Goal: Task Accomplishment & Management: Use online tool/utility

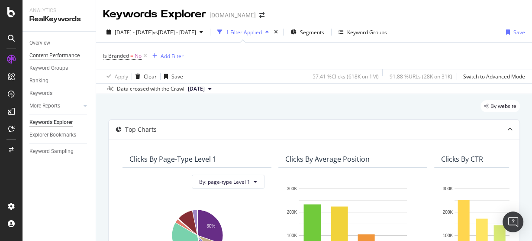
scroll to position [0, 152]
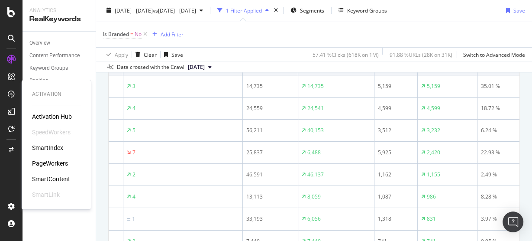
drag, startPoint x: 49, startPoint y: 162, endPoint x: 84, endPoint y: 151, distance: 37.7
click at [49, 162] on div "PageWorkers" at bounding box center [50, 163] width 36 height 9
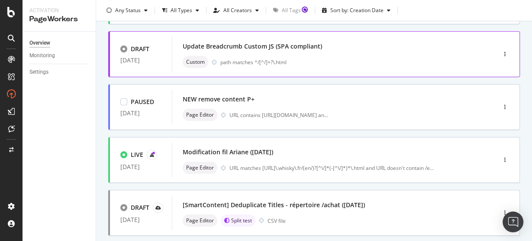
scroll to position [347, 0]
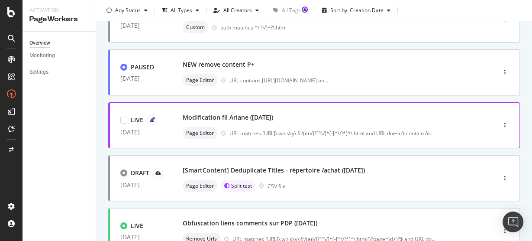
click at [202, 113] on div "Modification fil Ariane (14/05/25)" at bounding box center [228, 117] width 91 height 9
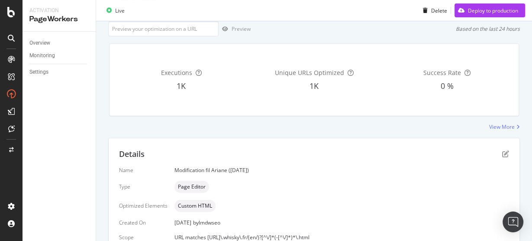
scroll to position [109, 0]
click at [502, 152] on icon "pen-to-square" at bounding box center [505, 154] width 7 height 7
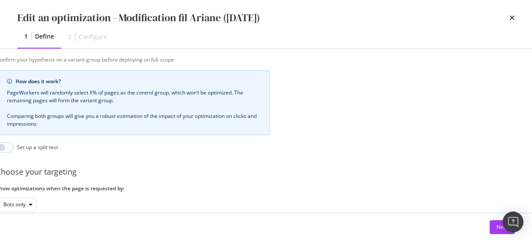
scroll to position [431, 21]
click at [493, 225] on button "Next" at bounding box center [502, 227] width 25 height 14
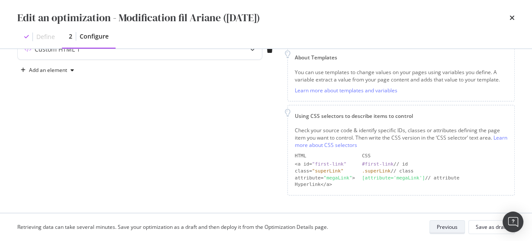
scroll to position [116, 0]
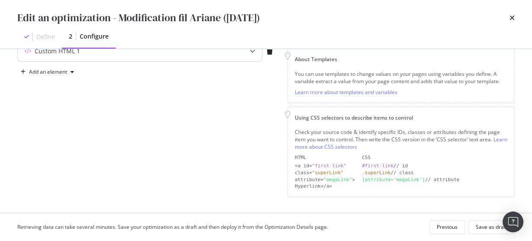
click at [198, 61] on div "Custom HTML 1" at bounding box center [140, 51] width 244 height 20
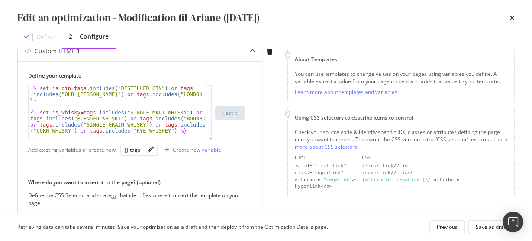
scroll to position [14, 0]
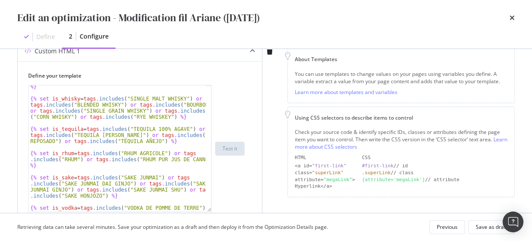
drag, startPoint x: 208, startPoint y: 138, endPoint x: 258, endPoint y: 210, distance: 87.2
click at [258, 210] on div "Define your template {% set is_gin = tags . includes ( "DISTILLED GIN" ) or tag…" at bounding box center [140, 220] width 244 height 319
type textarea "{% set is_rhum = tags.includes("RHUM AGRICOLE") or tags.includes("RHUM") or tag…"
click at [149, 162] on div "{% set is_gin = tags . includes ( "DISTILLED GIN" ) or tags . includes ( "OLD T…" at bounding box center [118, 152] width 178 height 163
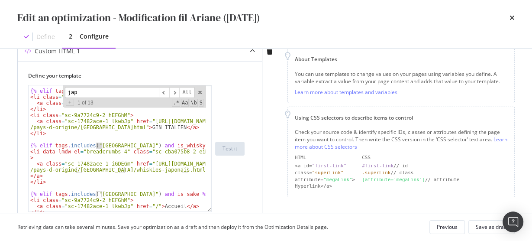
scroll to position [2932, 0]
type input "japon"
click at [89, 165] on div "{% elif tags . includes ( "ITALIE" ) and is_gin %} < li class = "sc-9a7724c9-2 …" at bounding box center [118, 151] width 178 height 139
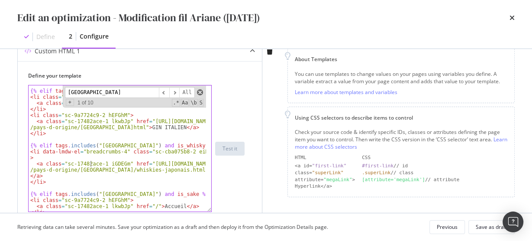
click at [201, 90] on span "modal" at bounding box center [200, 92] width 6 height 6
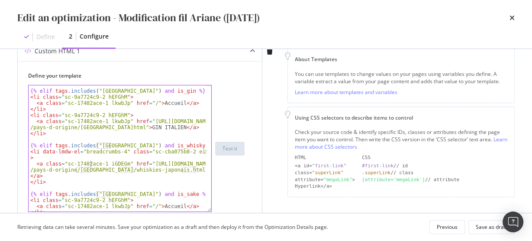
click at [118, 149] on div "{% elif tags . includes ( "ITALIE" ) and is_gin %} < li class = "sc-9a7724c9-2 …" at bounding box center [118, 151] width 178 height 139
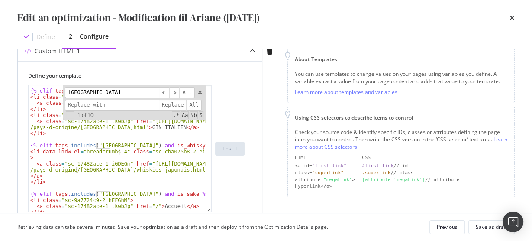
type textarea "<li class="sc-9a7724c9-2 hEFGhM">"
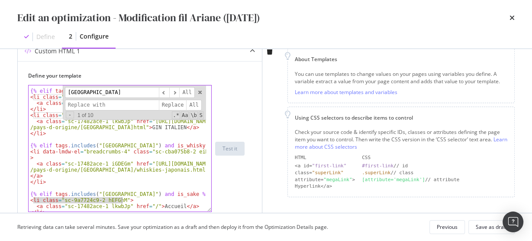
drag, startPoint x: 33, startPoint y: 199, endPoint x: 122, endPoint y: 199, distance: 88.8
click at [122, 199] on div "{% elif tags . includes ( "ITALIE" ) and is_gin %} < li class = "sc-9a7724c9-2 …" at bounding box center [118, 151] width 178 height 139
click at [97, 92] on input "japon" at bounding box center [112, 92] width 94 height 11
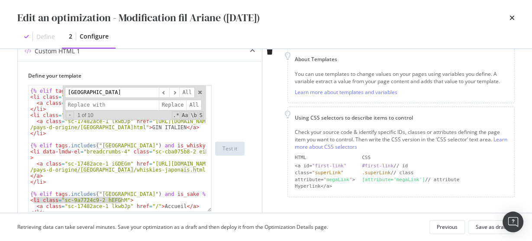
paste input "li class="sc-9a7724c9-2 hEFGhM""
type input "li class="sc-9a7724c9-2 hEFGhM""
click at [178, 92] on span "​" at bounding box center [174, 92] width 10 height 11
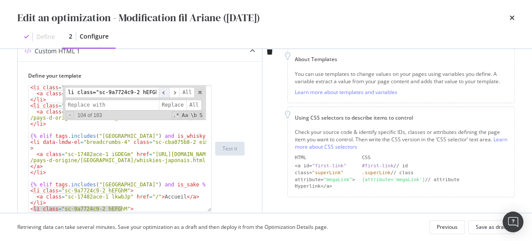
click at [165, 92] on span "​" at bounding box center [164, 92] width 10 height 11
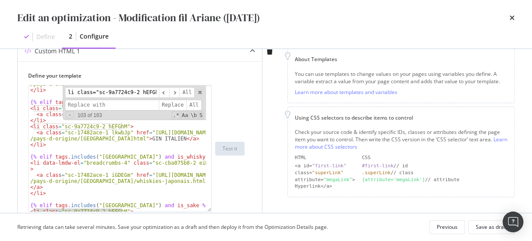
scroll to position [2921, 0]
type textarea "<li data-lmdw-el="breadcrumbs-4" class="sc-cba075b8-2 eiMdlY">"
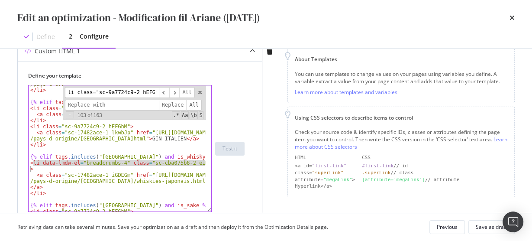
click at [31, 166] on div "< a class = "sc-17482ace-1 lkwbJp" href = "https://www.whisky.fr /pays-d-origin…" at bounding box center [118, 147] width 178 height 145
click at [115, 104] on input "modal" at bounding box center [112, 105] width 94 height 11
paste input "li data-lmdw-el="breadcrumbs-4" class="sc-cba075b8-2 eiMdlY""
type input "li data-lmdw-el="breadcrumbs-4" class="sc-cba075b8-2 eiMdlY""
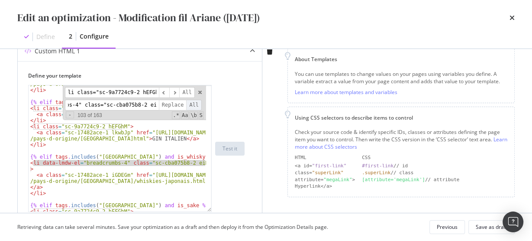
click at [191, 103] on span "All" at bounding box center [194, 105] width 16 height 11
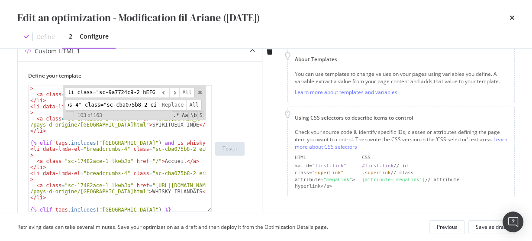
scroll to position [0, 0]
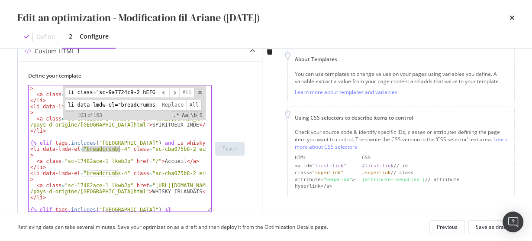
drag, startPoint x: 81, startPoint y: 148, endPoint x: 118, endPoint y: 148, distance: 36.8
click at [118, 148] on div "< li data-lmdw-el = "breadcrumbs-4" class = "sc-cba075b8-2 eiMdlY" > < a class …" at bounding box center [118, 154] width 178 height 151
click at [123, 92] on input "li class="sc-9a7724c9-2 hEFGhM"" at bounding box center [112, 92] width 94 height 11
paste input "breadcrumbs-4"
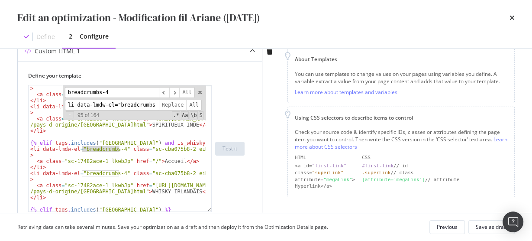
type input "breadcrumbs-4"
click at [121, 103] on input "li data-lmdw-el="breadcrumbs-4" class="sc-cba075b8-2 eiMdlY"" at bounding box center [112, 105] width 94 height 11
paste input "breadcrumbs-4"
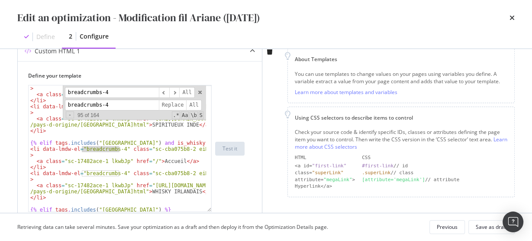
click at [107, 103] on input "breadcrumbs-4" at bounding box center [112, 105] width 94 height 11
click at [191, 101] on span "All" at bounding box center [194, 105] width 16 height 11
click at [121, 103] on input "breadcrumbs-1" at bounding box center [112, 105] width 94 height 11
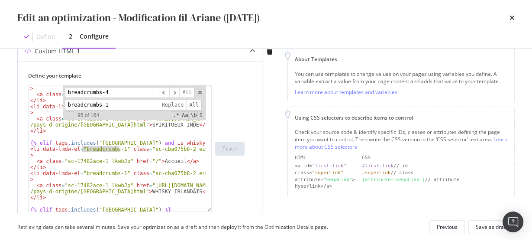
paste input "sc-17482ace-1 iGDEGm"
type input "sc-17482ace-1 iGDEGm"
type textarea "<a class="sc-17482ace-1 lkwbJp" href="/">Accueil</a>"
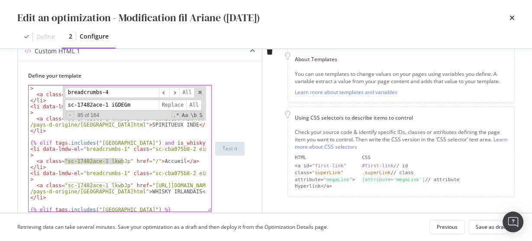
drag, startPoint x: 64, startPoint y: 161, endPoint x: 121, endPoint y: 162, distance: 56.8
click at [121, 162] on div "< li data-lmdw-el = "breadcrumbs-1" class = "sc-cba075b8-2 eiMdlY" > < a class …" at bounding box center [118, 154] width 178 height 151
click at [98, 94] on input "breadcrumbs-4" at bounding box center [112, 92] width 94 height 11
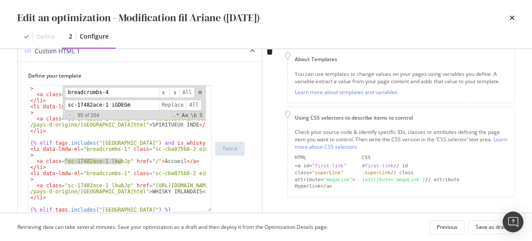
paste input "sc-17482ace-1 lkwbJp"
type input "sc-17482ace-1 lkwbJp"
click at [191, 101] on span "All" at bounding box center [194, 105] width 16 height 11
type textarea "<li data-lmdw-el="breadcrumbs-1" class="sc-cba075b8-2 eiMdlY">"
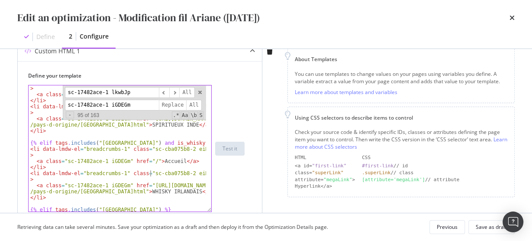
click at [150, 170] on div "< li data-lmdw-el = "breadcrumbs-1" class = "sc-cba075b8-2 eiMdlY" > < a class …" at bounding box center [118, 154] width 178 height 151
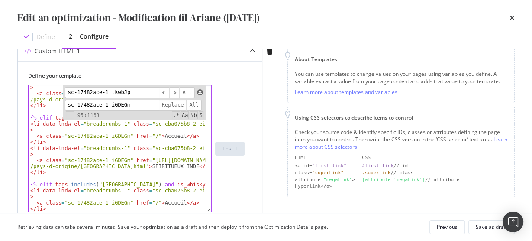
click at [200, 91] on span "modal" at bounding box center [200, 92] width 6 height 6
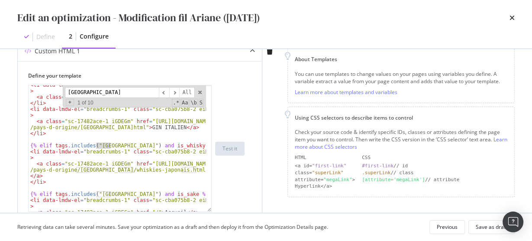
scroll to position [81, 0]
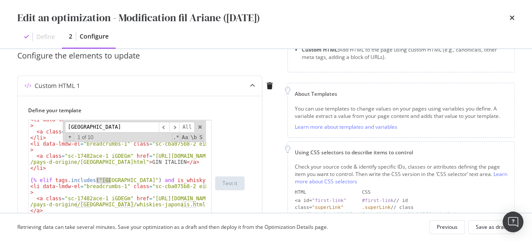
type input "japon"
click at [198, 126] on span "modal" at bounding box center [200, 127] width 6 height 6
type textarea "{% elif tags.includes("JAPON") and is_whisky %}"
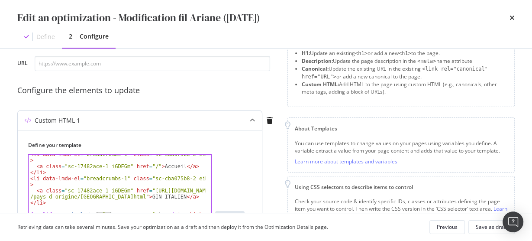
scroll to position [12, 0]
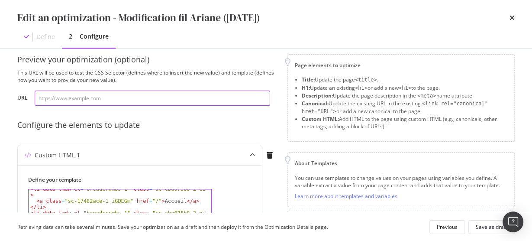
click at [113, 103] on input "modal" at bounding box center [153, 98] width 236 height 15
paste input "https://www.whisky.fr/yoichi-single-malt-19639e.html"
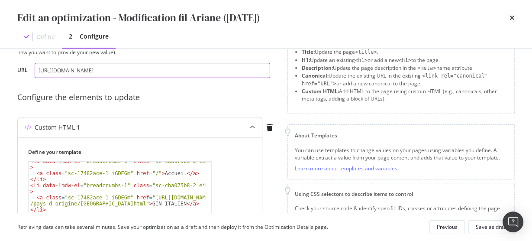
scroll to position [81, 0]
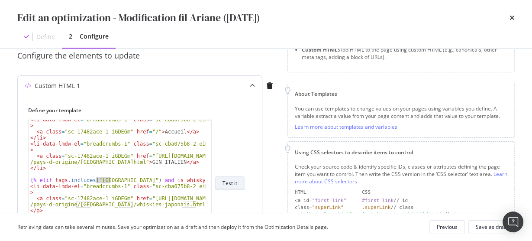
type input "https://www.whisky.fr/yoichi-single-malt-19639e.html"
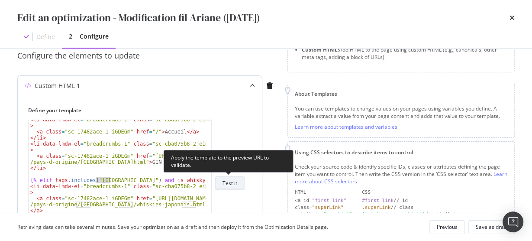
click at [229, 177] on div "Test it" at bounding box center [230, 183] width 15 height 12
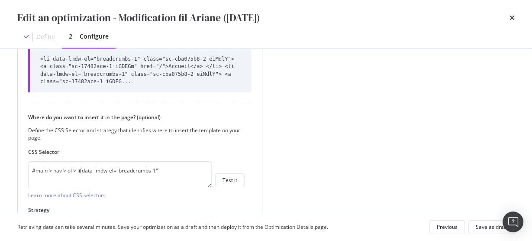
scroll to position [311, 0]
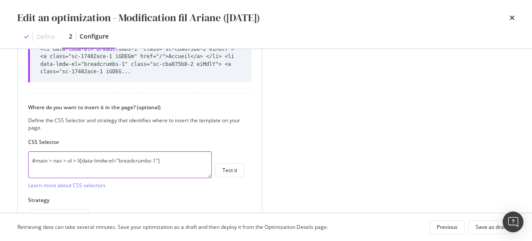
click at [171, 159] on textarea "#main > nav > ol > li[data-lmdw-el="breadcrumbs-1"]" at bounding box center [120, 164] width 184 height 27
click at [138, 155] on textarea "#main > nav > ol > li[data-lmdw-el="breadcrumbs-1"]" at bounding box center [120, 164] width 184 height 27
paste textarea ":nth-child(1) > a"
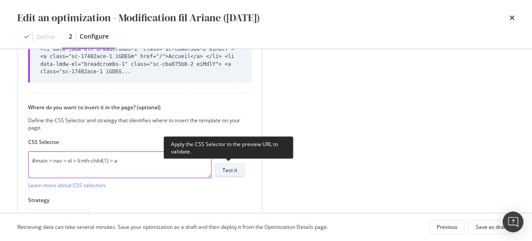
type textarea "#main > nav > ol > li:nth-child(1) > a"
click at [223, 173] on div "Test it" at bounding box center [230, 170] width 15 height 12
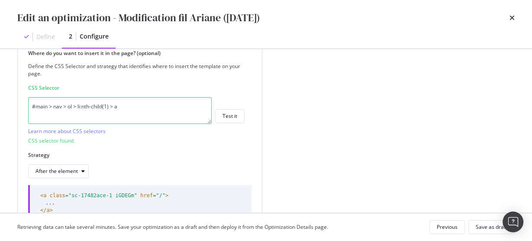
scroll to position [435, 0]
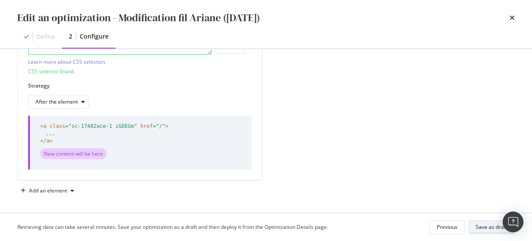
click at [470, 226] on button "Save as draft" at bounding box center [492, 227] width 46 height 14
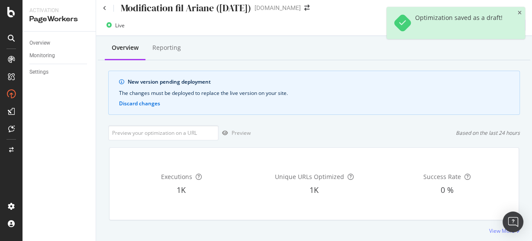
scroll to position [5, 0]
click at [168, 132] on input "url" at bounding box center [163, 133] width 110 height 15
click at [180, 133] on input "url" at bounding box center [163, 133] width 110 height 15
paste input "#main > nav > ol > li:nth-child(1) > a"
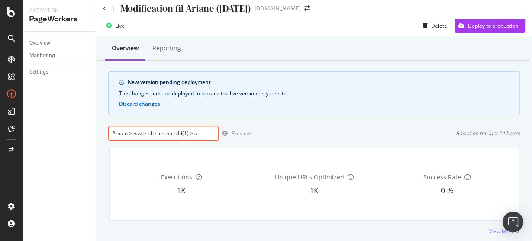
click at [147, 134] on input "#main > nav > ol > li:nth-child(1) > a" at bounding box center [163, 133] width 110 height 15
paste input "https://www.whisky.fr/yoichi-single-malt-19639e.html"
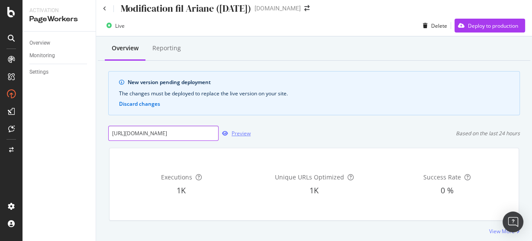
type input "https://www.whisky.fr/yoichi-single-malt-19639e.html"
click at [230, 134] on div "button" at bounding box center [225, 133] width 13 height 5
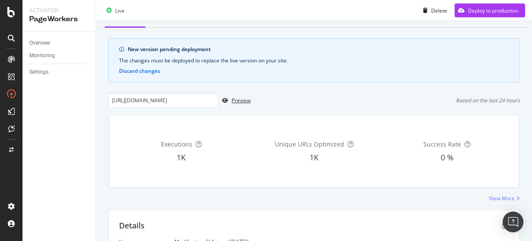
scroll to position [75, 0]
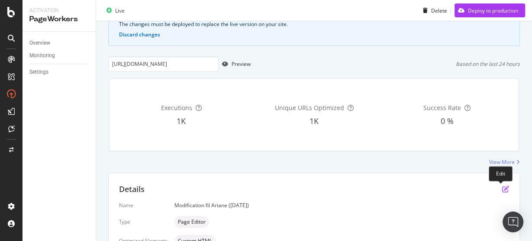
click at [502, 186] on icon "pen-to-square" at bounding box center [505, 188] width 7 height 7
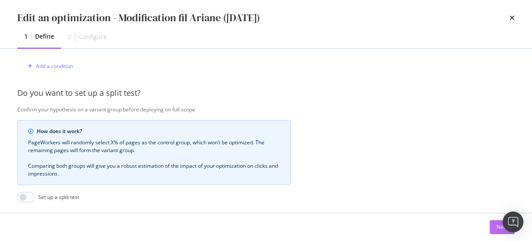
click at [492, 227] on button "Next" at bounding box center [502, 227] width 25 height 14
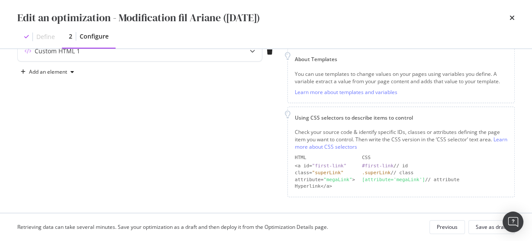
scroll to position [81, 0]
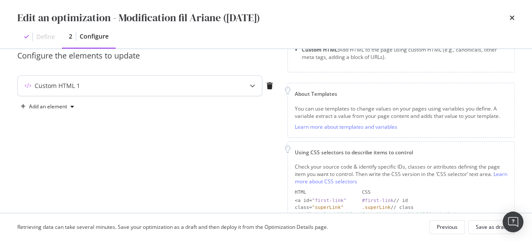
click at [217, 84] on div "Custom HTML 1" at bounding box center [123, 85] width 210 height 9
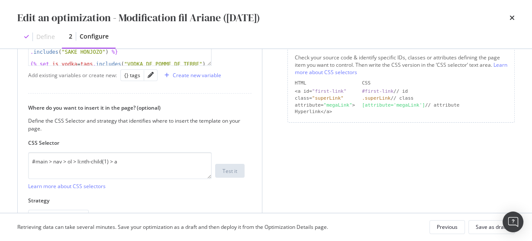
scroll to position [220, 0]
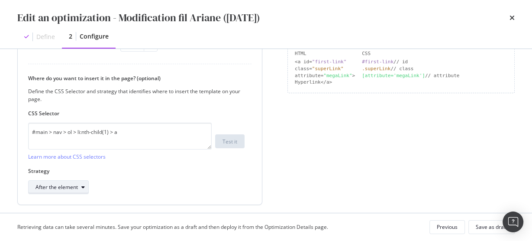
click at [67, 185] on div "After the element" at bounding box center [57, 187] width 42 height 5
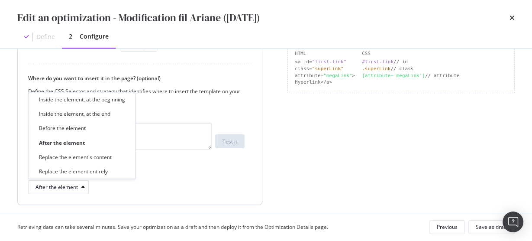
drag, startPoint x: 68, startPoint y: 175, endPoint x: 72, endPoint y: 177, distance: 4.7
click at [68, 175] on div "Replace the element entirely" at bounding box center [73, 171] width 69 height 7
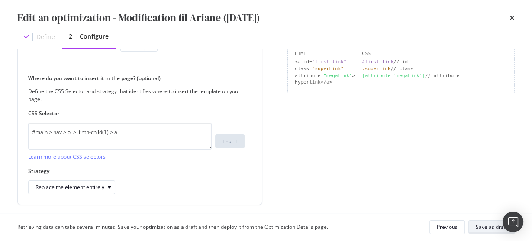
click at [480, 229] on div "Save as draft" at bounding box center [492, 226] width 32 height 7
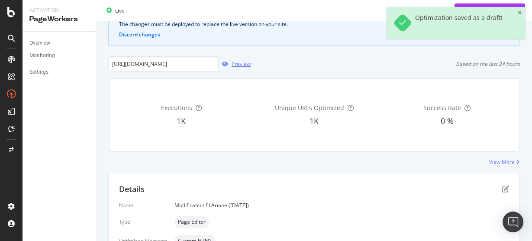
click at [245, 63] on div "Preview" at bounding box center [241, 63] width 19 height 7
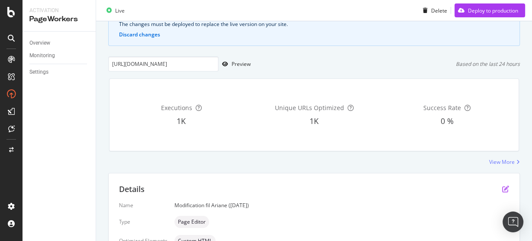
click at [502, 186] on icon "pen-to-square" at bounding box center [505, 188] width 7 height 7
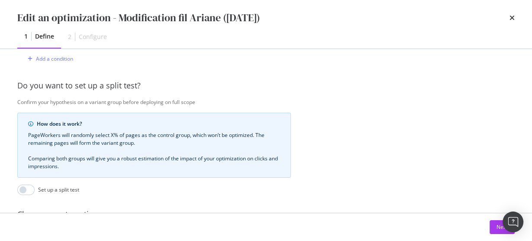
scroll to position [416, 0]
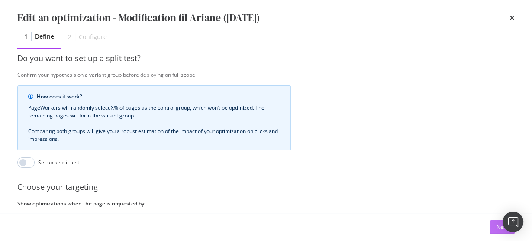
click at [493, 224] on button "Next" at bounding box center [502, 227] width 25 height 14
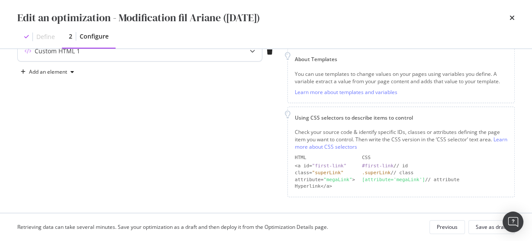
click at [201, 57] on div "Custom HTML 1" at bounding box center [140, 51] width 244 height 20
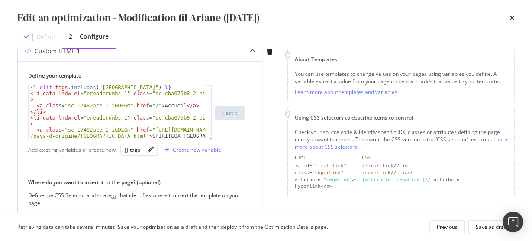
scroll to position [243, 0]
type textarea "<a class="sc-17482ace-1 iGDEGm" href="https://www.whisky.fr/pays-d-origine/alle…"
click at [158, 137] on div "{% elif tags . includes ( "ALLEMAGNE" ) %} < li data-lmdw-el = "breadcrumbs-1" …" at bounding box center [118, 117] width 178 height 67
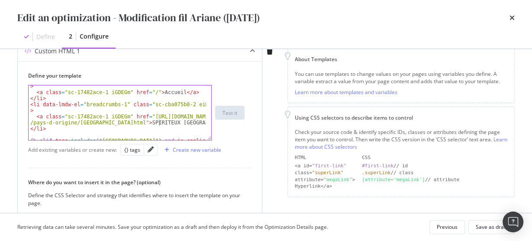
scroll to position [257, 0]
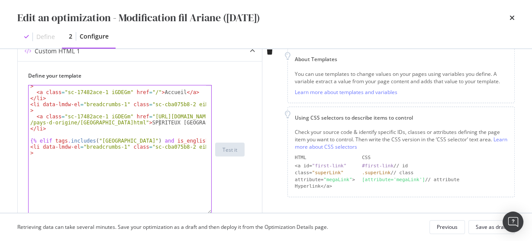
drag, startPoint x: 209, startPoint y: 138, endPoint x: 227, endPoint y: 212, distance: 76.3
click at [227, 212] on div "Edit an optimization - Modification fil Ariane (14/05/25) Define 2 Configure Pr…" at bounding box center [266, 120] width 532 height 241
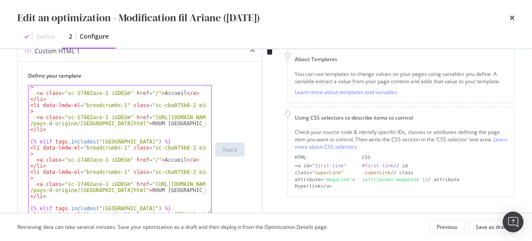
scroll to position [1435, 0]
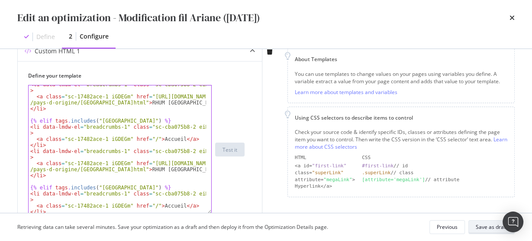
click at [483, 225] on div "Save as draft" at bounding box center [492, 226] width 32 height 7
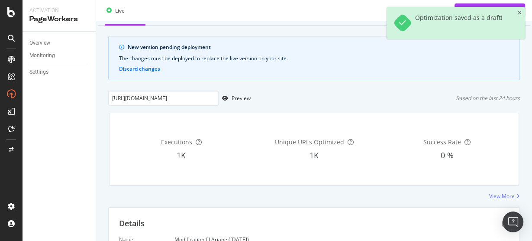
scroll to position [40, 0]
click at [241, 101] on div "Preview" at bounding box center [241, 98] width 19 height 7
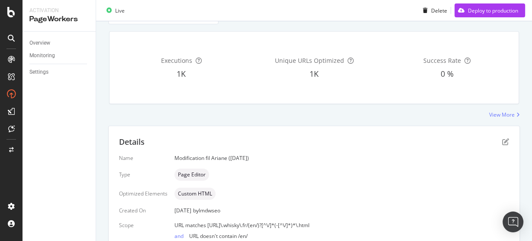
scroll to position [218, 0]
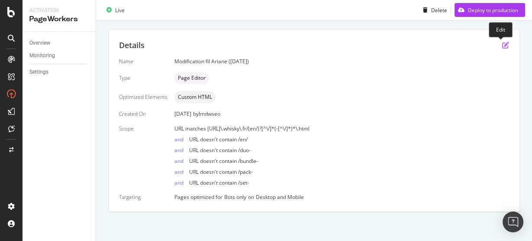
click at [502, 42] on icon "pen-to-square" at bounding box center [505, 45] width 7 height 7
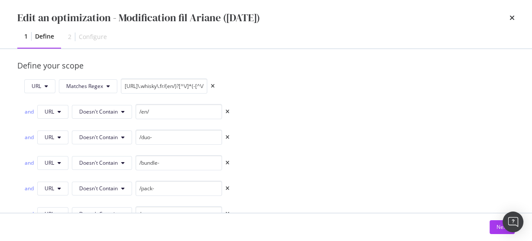
scroll to position [483, 0]
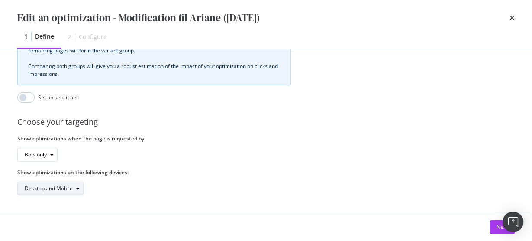
click at [54, 186] on div "Desktop and Mobile" at bounding box center [49, 188] width 48 height 5
click at [494, 227] on button "Next" at bounding box center [502, 227] width 25 height 14
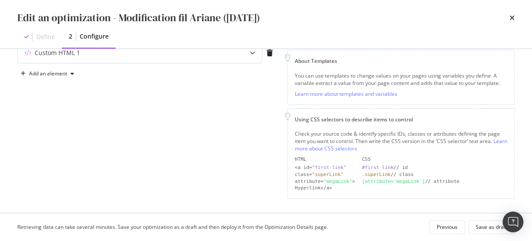
scroll to position [116, 0]
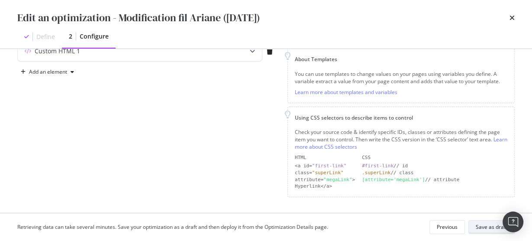
click at [477, 221] on div "Save as draft" at bounding box center [492, 227] width 32 height 12
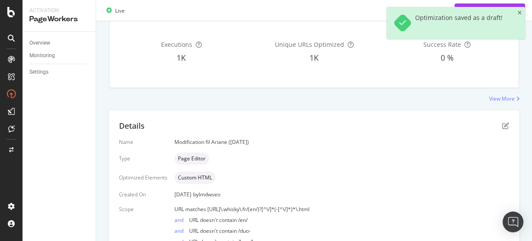
scroll to position [45, 0]
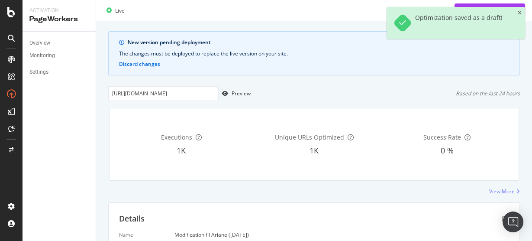
click at [517, 12] on div "Optimization saved as a draft!" at bounding box center [456, 23] width 139 height 32
click at [518, 12] on icon "close toast" at bounding box center [520, 12] width 4 height 5
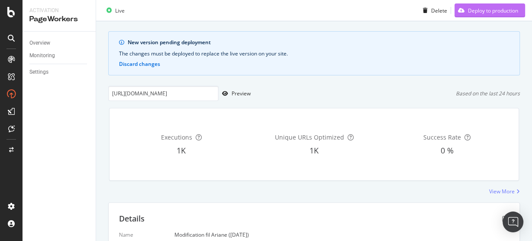
click at [488, 6] on div "Deploy to production" at bounding box center [493, 9] width 50 height 7
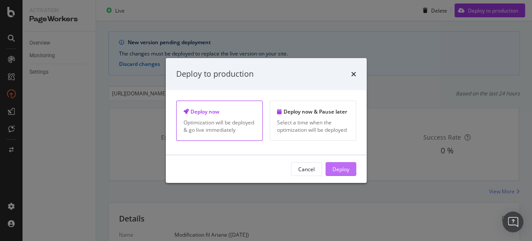
click at [344, 169] on div "Deploy" at bounding box center [341, 168] width 17 height 7
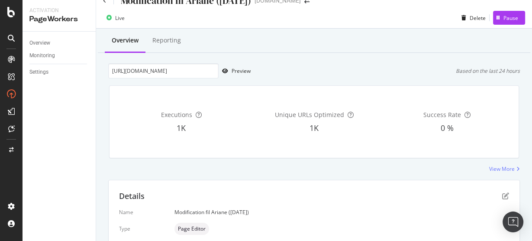
scroll to position [0, 0]
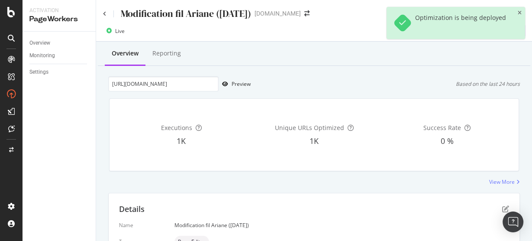
click at [519, 13] on icon "close toast" at bounding box center [520, 12] width 4 height 5
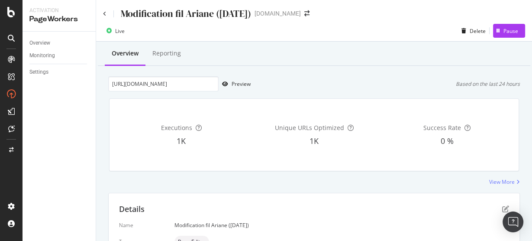
scroll to position [104, 0]
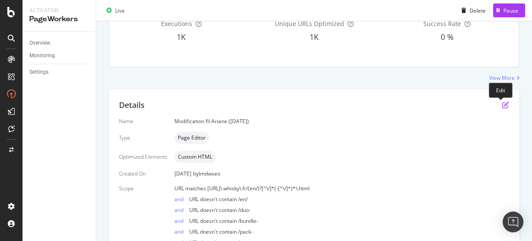
click at [502, 105] on icon "pen-to-square" at bounding box center [505, 104] width 7 height 7
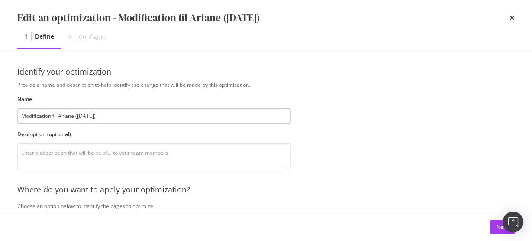
click at [81, 116] on input "Modification fil Ariane (14/05/25)" at bounding box center [154, 115] width 274 height 15
click at [91, 116] on input "Modification fil Ariane (05/05/25)" at bounding box center [154, 115] width 274 height 15
type input "Modification fil Ariane (05/09/25)"
click at [495, 224] on button "Next" at bounding box center [502, 227] width 25 height 14
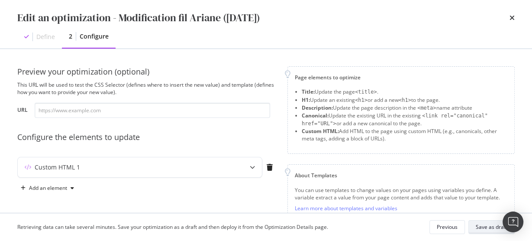
click at [494, 229] on div "Save as draft" at bounding box center [492, 226] width 32 height 7
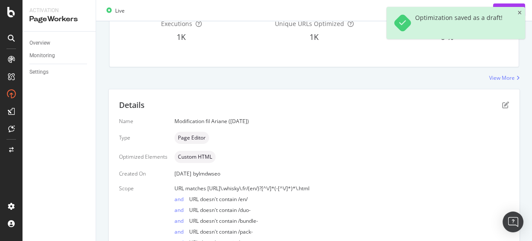
click at [523, 12] on div "Optimization saved as a draft!" at bounding box center [456, 23] width 139 height 32
click at [520, 13] on icon "close toast" at bounding box center [520, 12] width 4 height 5
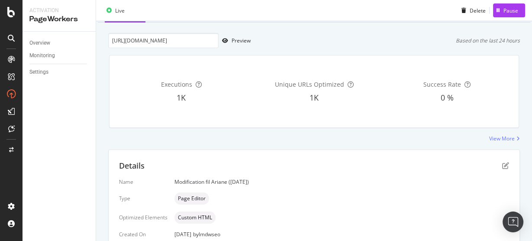
scroll to position [0, 0]
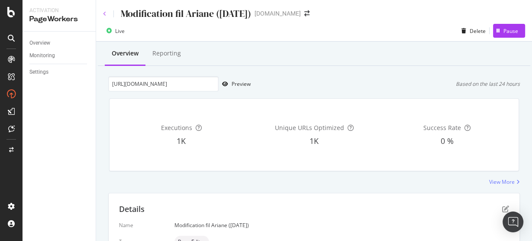
click at [104, 13] on icon at bounding box center [104, 13] width 3 height 5
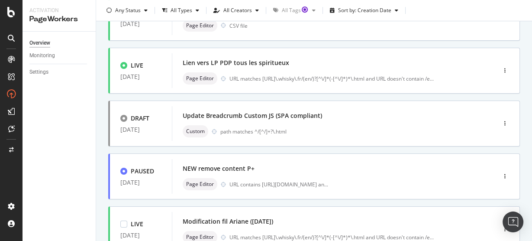
scroll to position [381, 0]
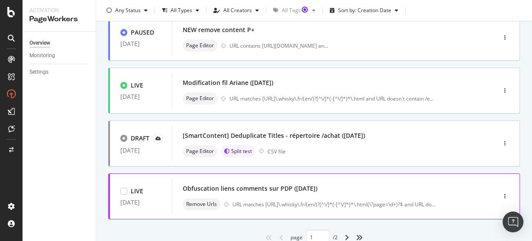
click at [238, 180] on div "Obfuscation liens comments sur PDP (14/04/25) Remove Urls URL matches https://w…" at bounding box center [321, 196] width 298 height 35
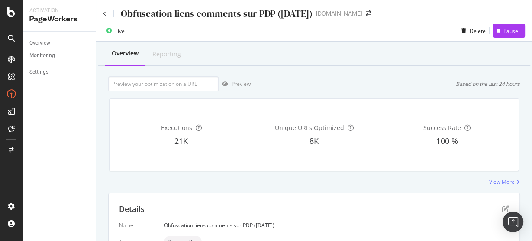
click at [100, 11] on div "Obfuscation liens comments sur PDP (14/04/25) LMDW-whisky.fr" at bounding box center [314, 10] width 436 height 20
click at [104, 13] on icon at bounding box center [104, 13] width 3 height 5
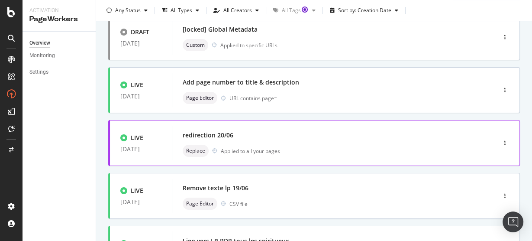
scroll to position [69, 0]
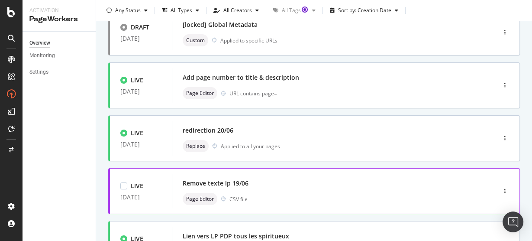
click at [231, 185] on div "Remove texte lp 19/06" at bounding box center [216, 183] width 66 height 9
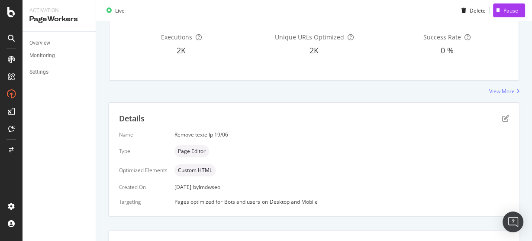
scroll to position [35, 0]
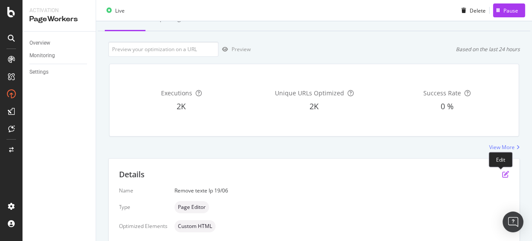
click at [502, 172] on icon "pen-to-square" at bounding box center [505, 174] width 7 height 7
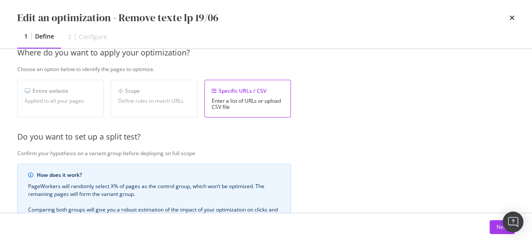
scroll to position [139, 0]
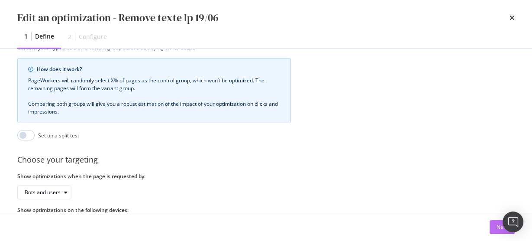
click at [497, 232] on div "Next" at bounding box center [502, 226] width 11 height 13
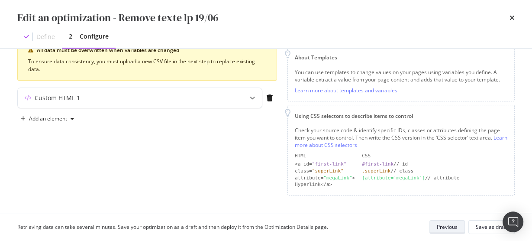
scroll to position [116, 0]
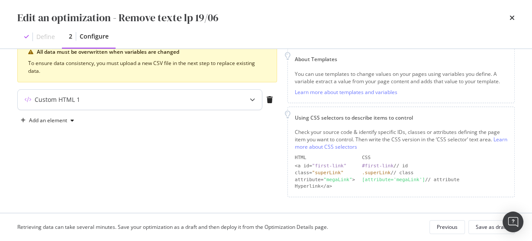
click at [177, 98] on div "Custom HTML 1" at bounding box center [123, 99] width 210 height 9
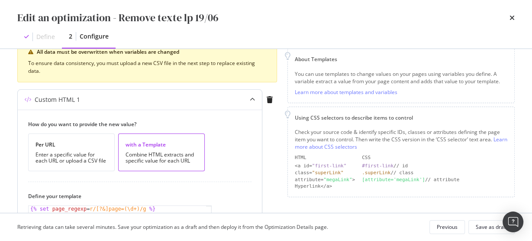
scroll to position [220, 0]
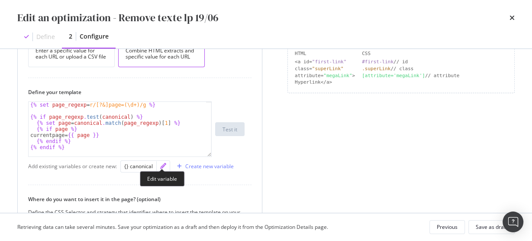
click at [162, 163] on icon "pencil" at bounding box center [163, 166] width 6 height 6
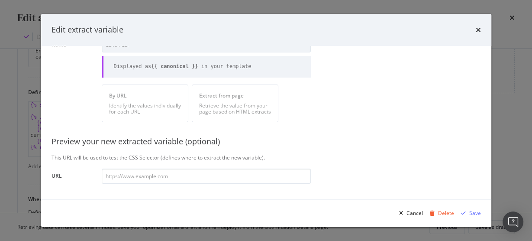
scroll to position [0, 0]
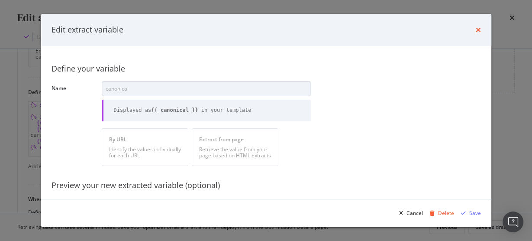
click at [478, 32] on icon "times" at bounding box center [478, 29] width 5 height 7
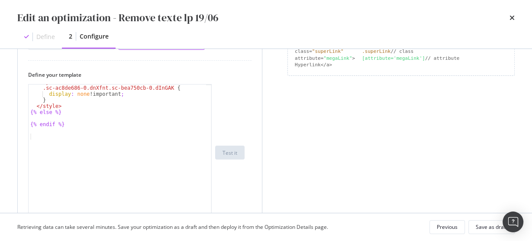
drag, startPoint x: 211, startPoint y: 136, endPoint x: 211, endPoint y: 212, distance: 76.2
click at [210, 214] on div "Edit an optimization - Remove texte lp 19/06 Define 2 Configure Preview your op…" at bounding box center [266, 120] width 532 height 241
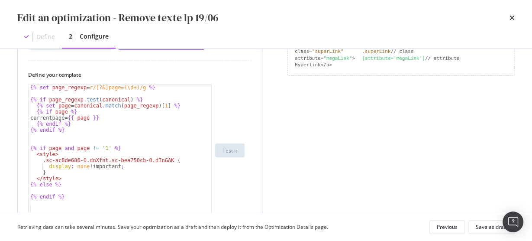
click at [160, 157] on div "{% set page_regexp = r/[?&]page=(\d+)/g %} {% if page_regexp . test ( canonical…" at bounding box center [121, 156] width 184 height 144
paste textarea "#main > section > div.sc-d46cf625-0.bLeBbe.u-container.is-fluid > section.sc-ac…"
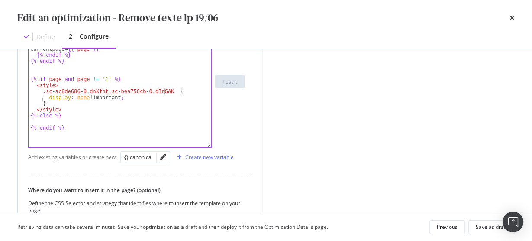
scroll to position [307, 0]
click at [159, 158] on div "modal" at bounding box center [163, 156] width 13 height 11
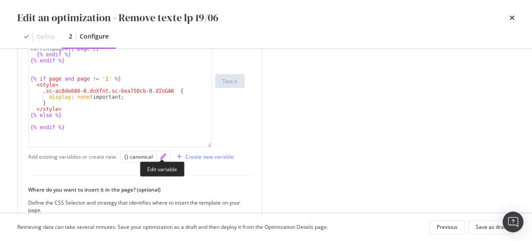
click at [161, 156] on icon "pencil" at bounding box center [163, 156] width 6 height 6
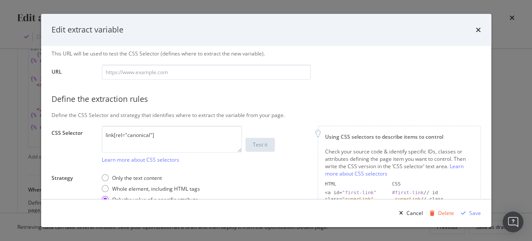
scroll to position [105, 0]
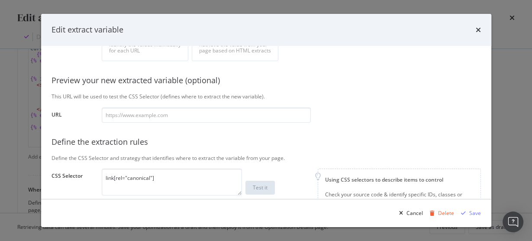
click at [484, 30] on div "Edit extract variable" at bounding box center [266, 30] width 451 height 32
click at [480, 31] on icon "times" at bounding box center [478, 29] width 5 height 7
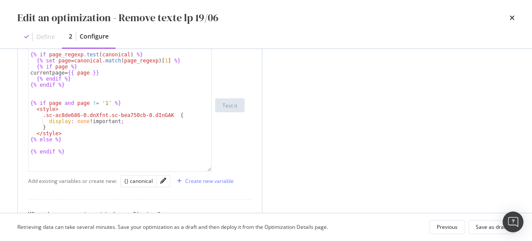
scroll to position [272, 0]
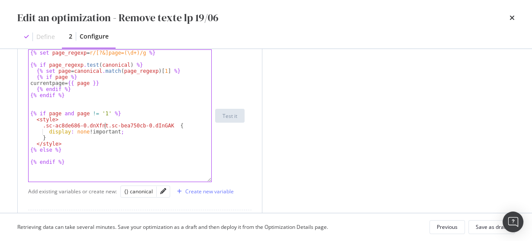
click at [103, 124] on div "{% set page_regexp = r/[?&]page=(\d+)/g %} {% if page_regexp . test ( canonical…" at bounding box center [121, 122] width 184 height 144
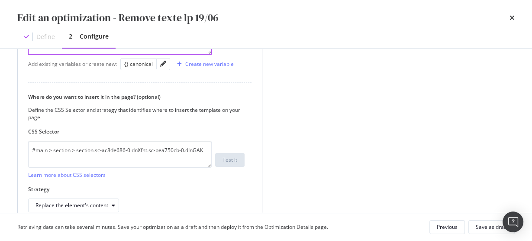
scroll to position [400, 0]
type textarea ".sc-ac8de686-0.dnXfnt.sc-bea750cb-0.dInGAK {"
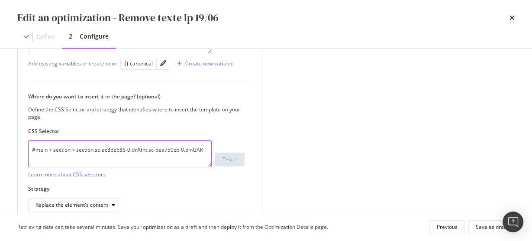
click at [166, 148] on textarea "#main > section > section.sc-ac8de686-0.dnXfnt.sc-bea750cb-0.dInGAK" at bounding box center [120, 153] width 184 height 27
paste textarea "div.sc-d46cf625-0.bLeBbe.u-container.is-fluid > section.sc-ac8de686-0.dnXfnt.sc…"
click at [159, 150] on textarea "#main > section > section.sc-ac8de686-0.dnXfnt.sc-bea750cb-0.dInGAK" at bounding box center [120, 153] width 184 height 27
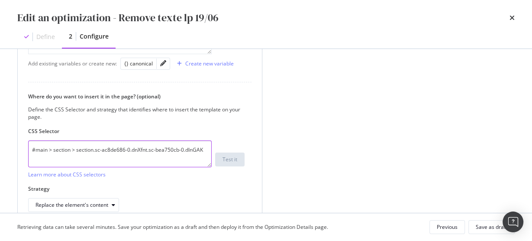
click at [159, 150] on textarea "#main > section > section.sc-ac8de686-0.dnXfnt.sc-bea750cb-0.dInGAK" at bounding box center [120, 153] width 184 height 27
paste textarea "div.sc-d46cf625-0.bLeBbe.u-container.is-fluid > section.sc-ac8de686-0.dnXfnt.sc…"
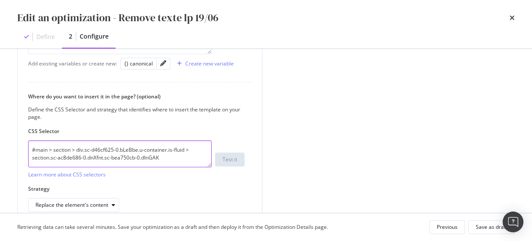
type textarea "#main > section > div.sc-d46cf625-0.bLeBbe.u-container.is-fluid > section.sc-ac…"
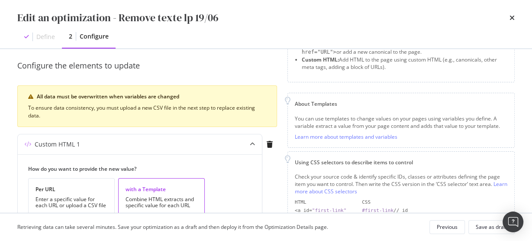
scroll to position [19, 0]
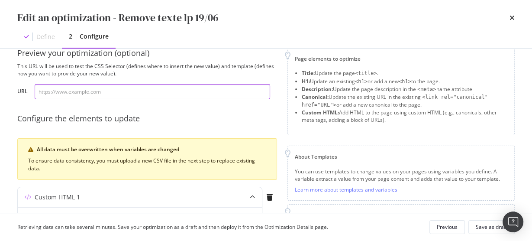
click at [166, 95] on input "modal" at bounding box center [153, 91] width 236 height 15
paste input "https://www.whisky.fr/pays-d-origine/japon/whiskies-japonais.html"
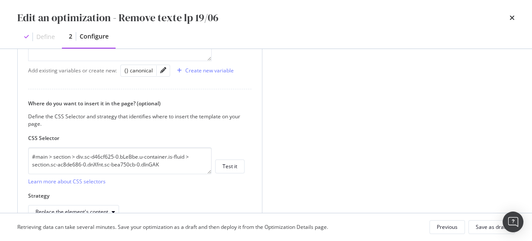
scroll to position [434, 0]
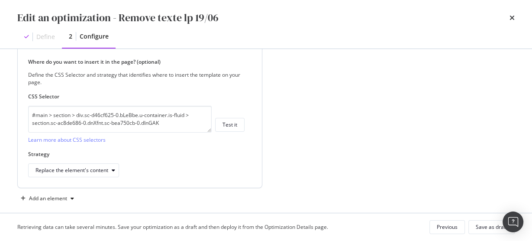
type input "https://www.whisky.fr/pays-d-origine/japon/whiskies-japonais.html"
click at [233, 114] on div "#main > section > div.sc-d46cf625-0.bLeBbe.u-container.is-fluid > section.sc-ac…" at bounding box center [136, 125] width 217 height 38
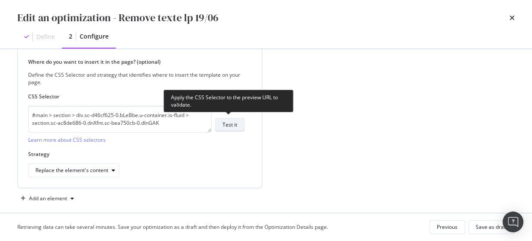
click at [230, 121] on div "Test it" at bounding box center [230, 124] width 15 height 7
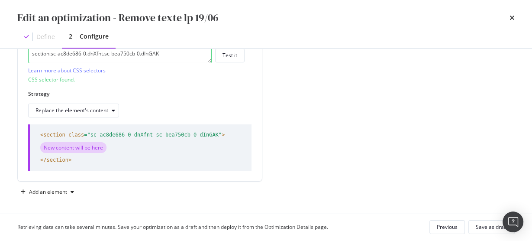
scroll to position [505, 0]
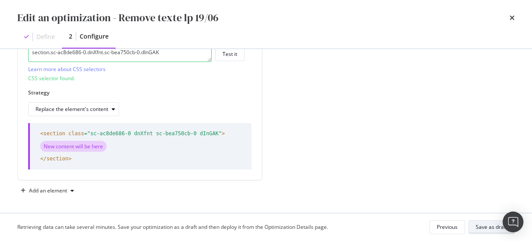
click at [478, 225] on div "Save as draft" at bounding box center [492, 226] width 32 height 7
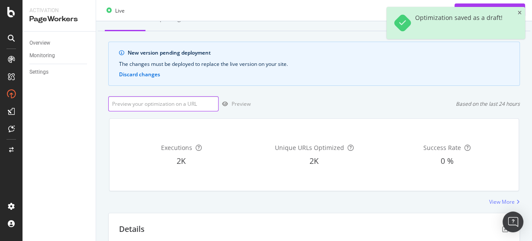
click at [192, 104] on input "url" at bounding box center [163, 103] width 110 height 15
paste input "https://www.whisky.fr/pays-d-origine/japon/whiskies-japonais.html"
type input "https://www.whisky.fr/pays-d-origine/japon/whiskies-japonais.html"
click at [236, 102] on div "Preview" at bounding box center [241, 103] width 19 height 7
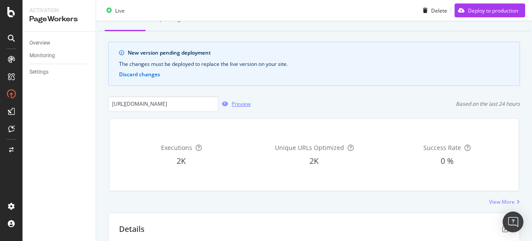
scroll to position [0, 0]
click at [474, 12] on div "Deploy to production" at bounding box center [493, 9] width 50 height 7
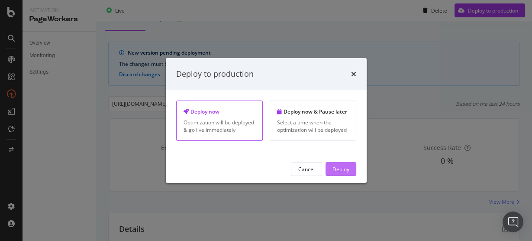
click at [342, 172] on div "Deploy" at bounding box center [341, 168] width 17 height 7
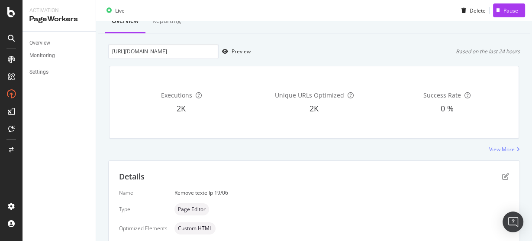
scroll to position [104, 0]
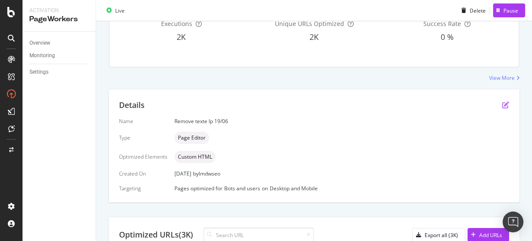
click at [502, 102] on icon "pen-to-square" at bounding box center [505, 104] width 7 height 7
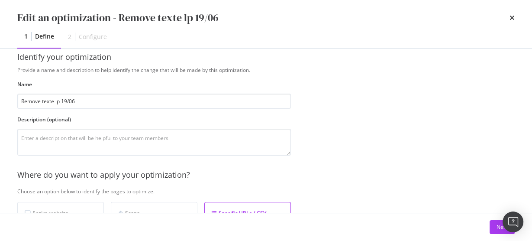
scroll to position [0, 0]
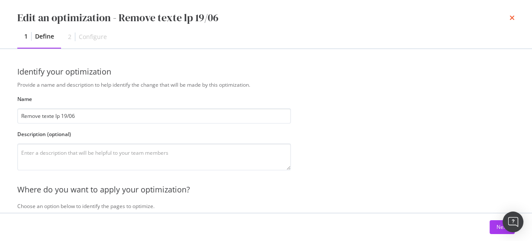
click at [512, 20] on icon "times" at bounding box center [512, 17] width 5 height 7
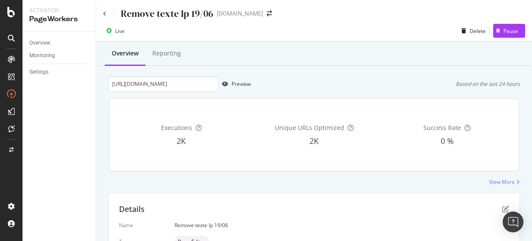
click at [157, 13] on div "Remove texte lp 19/06" at bounding box center [167, 13] width 93 height 13
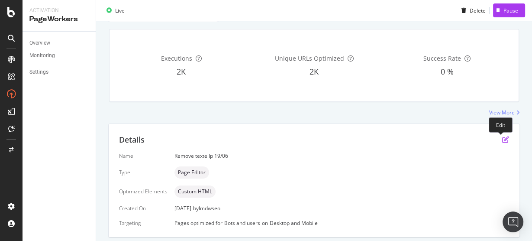
click at [504, 138] on icon "pen-to-square" at bounding box center [505, 139] width 7 height 7
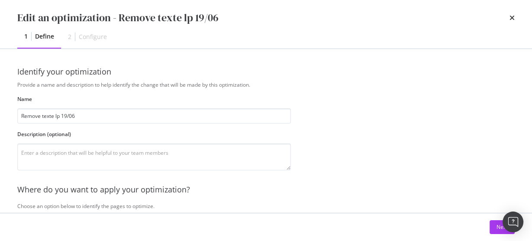
click at [191, 17] on div "Edit an optimization - Remove texte lp 19/06" at bounding box center [117, 17] width 201 height 15
drag, startPoint x: 63, startPoint y: 115, endPoint x: 89, endPoint y: 115, distance: 26.4
click at [89, 115] on input "Remove texte lp 19/06" at bounding box center [154, 115] width 274 height 15
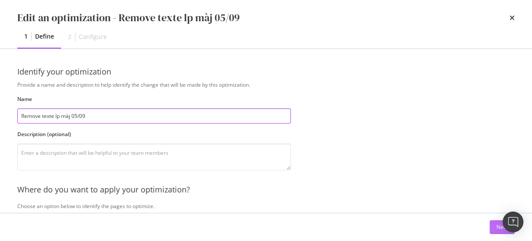
type input "Remove texte lp màj 05/09"
click at [492, 228] on button "Next" at bounding box center [502, 227] width 25 height 14
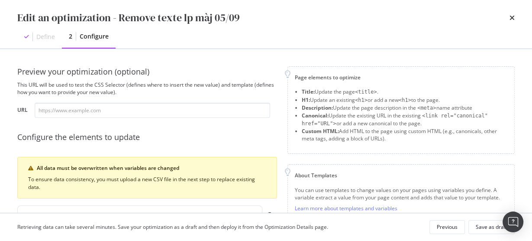
click at [508, 17] on div "Edit an optimization - Remove texte lp màj 05/09" at bounding box center [266, 17] width 498 height 15
click at [510, 17] on icon "times" at bounding box center [512, 17] width 5 height 7
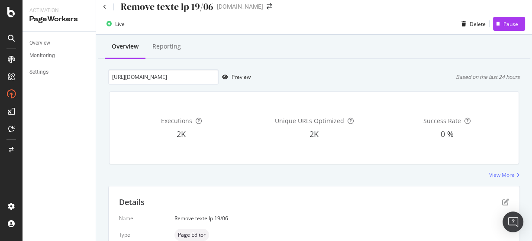
scroll to position [0, 0]
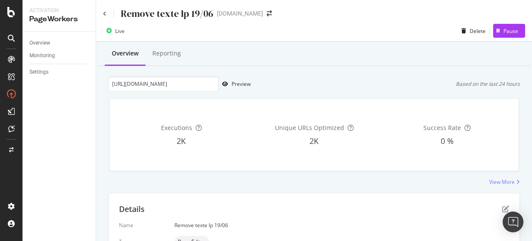
click at [107, 12] on div "Remove texte lp 19/06" at bounding box center [158, 13] width 110 height 13
click at [105, 15] on icon at bounding box center [104, 13] width 3 height 5
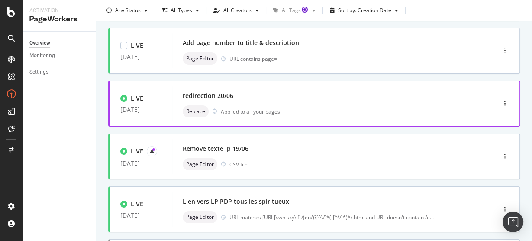
scroll to position [69, 0]
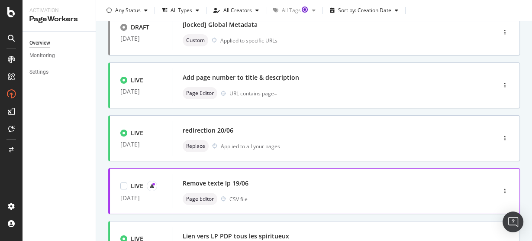
click at [245, 185] on div "Remove texte lp 19/06" at bounding box center [216, 183] width 66 height 9
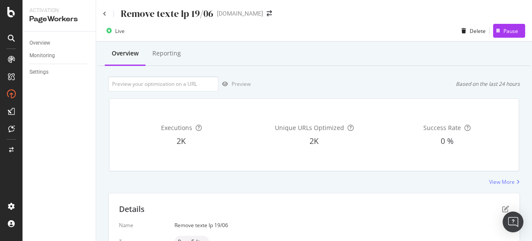
click at [107, 14] on div "Remove texte lp 19/06" at bounding box center [158, 13] width 110 height 13
click at [103, 15] on icon at bounding box center [104, 13] width 3 height 5
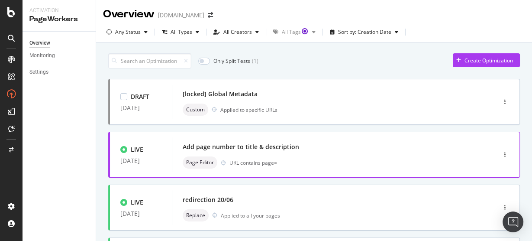
scroll to position [69, 0]
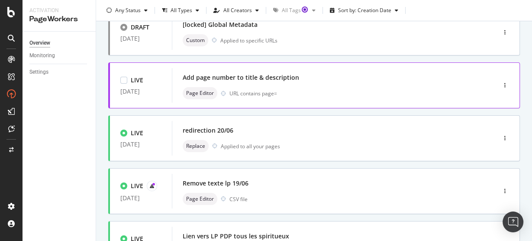
click at [227, 74] on div "Add page number to title & description" at bounding box center [241, 77] width 117 height 9
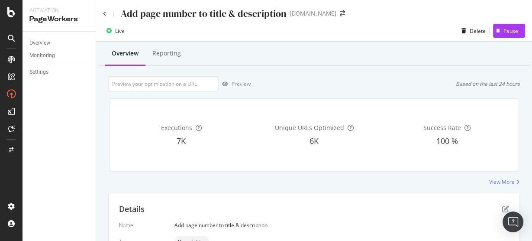
click at [100, 12] on div "Add page number to title & description LMDW-whisky.fr" at bounding box center [314, 10] width 436 height 20
click at [107, 15] on div "Add page number to title & description" at bounding box center [195, 13] width 184 height 13
click at [106, 14] on div "Add page number to title & description" at bounding box center [195, 13] width 184 height 13
click at [103, 13] on icon at bounding box center [104, 13] width 3 height 5
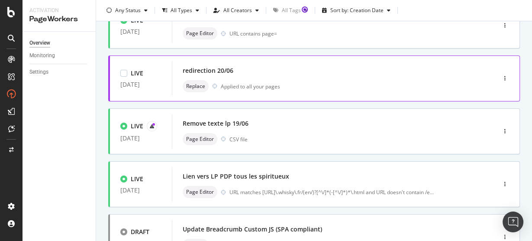
scroll to position [173, 0]
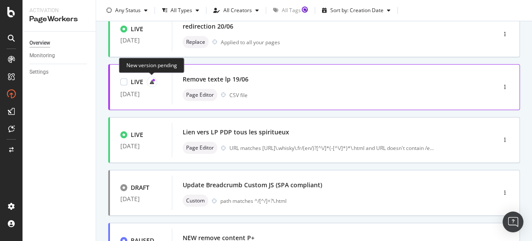
click at [155, 80] on div at bounding box center [152, 82] width 10 height 10
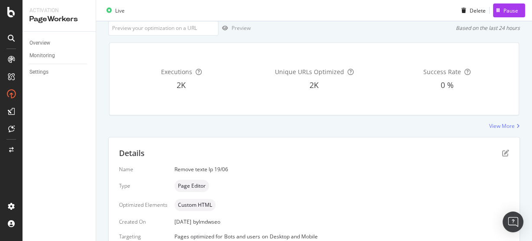
scroll to position [10, 0]
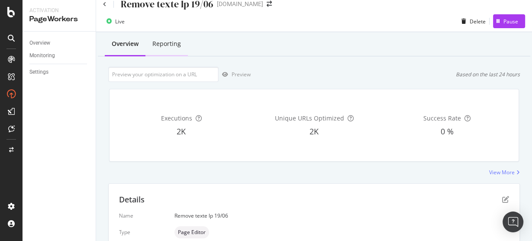
click at [165, 44] on div "Reporting" at bounding box center [166, 43] width 29 height 9
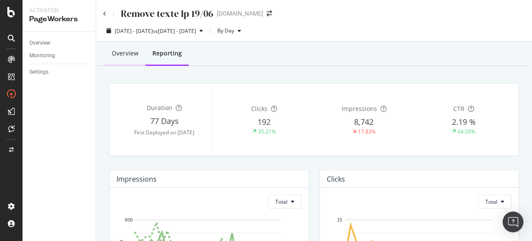
click at [130, 49] on div "Overview" at bounding box center [125, 53] width 27 height 9
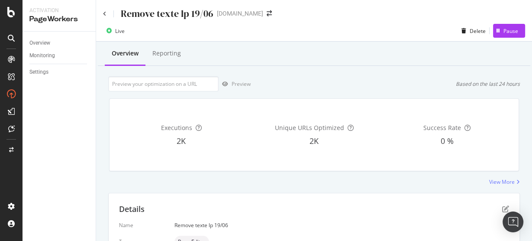
scroll to position [217, 0]
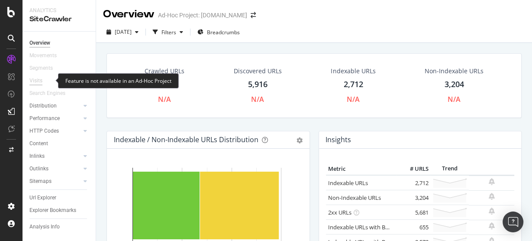
click at [39, 81] on div "Visits" at bounding box center [35, 80] width 13 height 9
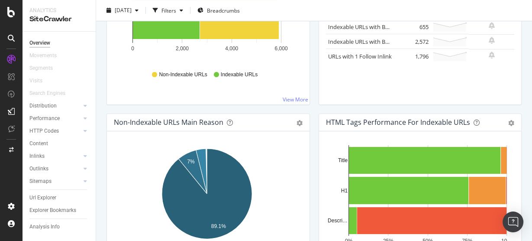
scroll to position [208, 0]
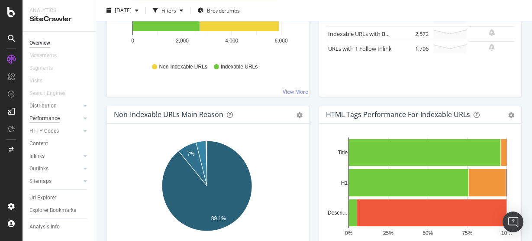
click at [52, 118] on div "Performance" at bounding box center [44, 118] width 30 height 9
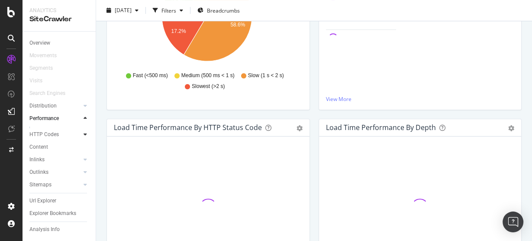
click at [84, 135] on icon at bounding box center [85, 134] width 3 height 5
click at [85, 104] on icon at bounding box center [85, 105] width 3 height 5
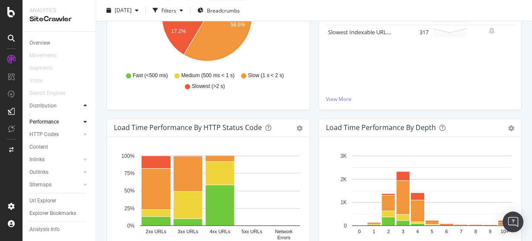
click at [87, 105] on icon at bounding box center [85, 105] width 3 height 5
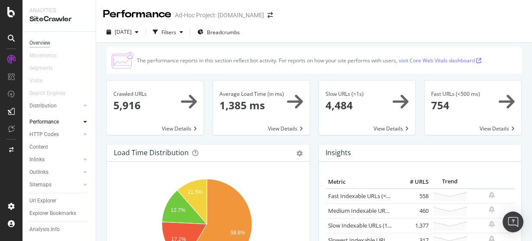
click at [47, 41] on div "Overview" at bounding box center [39, 43] width 21 height 9
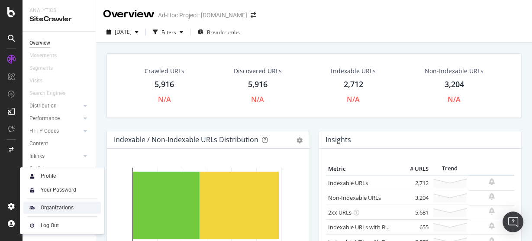
click at [58, 207] on div "Organizations" at bounding box center [57, 207] width 33 height 7
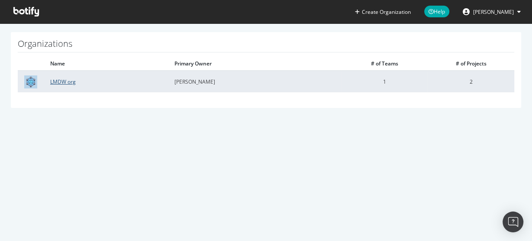
click at [68, 82] on link "LMDW org" at bounding box center [63, 81] width 26 height 7
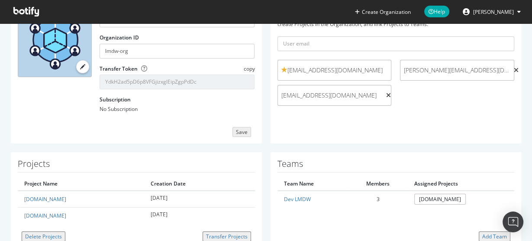
scroll to position [104, 0]
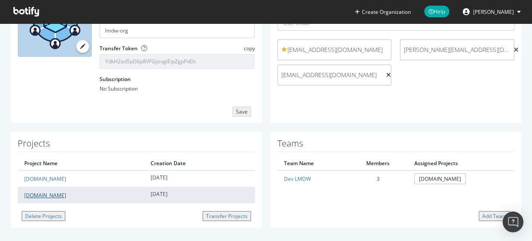
click at [39, 191] on link "[DOMAIN_NAME]" at bounding box center [45, 194] width 42 height 7
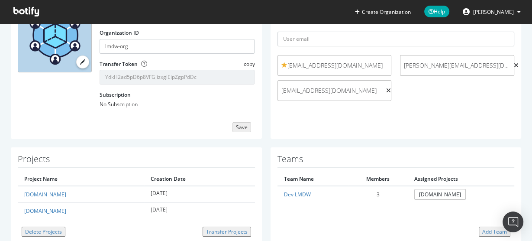
scroll to position [104, 0]
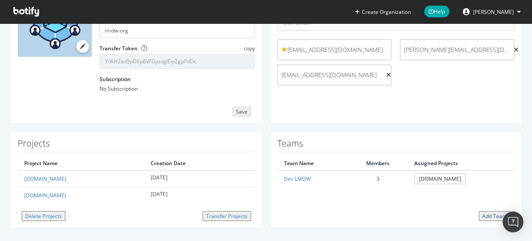
click at [484, 212] on div "Add Team" at bounding box center [495, 215] width 25 height 7
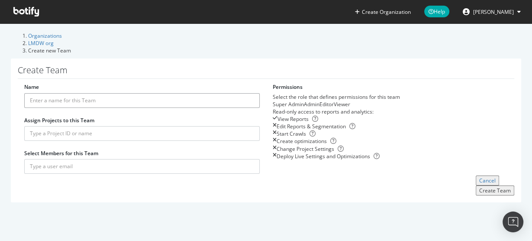
click at [97, 93] on input "Name" at bounding box center [142, 100] width 236 height 15
type input "[DOMAIN_NAME]"
click at [52, 126] on input "text" at bounding box center [142, 133] width 236 height 15
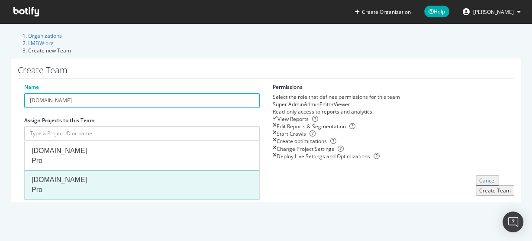
click at [45, 175] on div "[DOMAIN_NAME] Pro" at bounding box center [59, 185] width 55 height 20
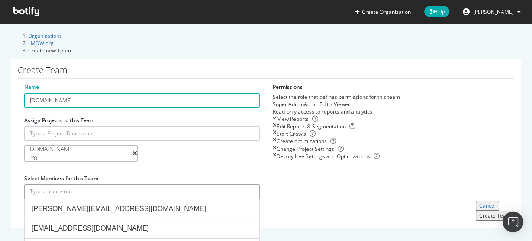
click at [52, 184] on input "text" at bounding box center [142, 191] width 236 height 15
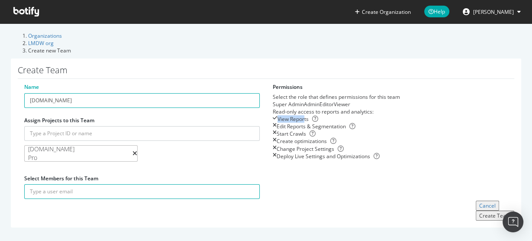
drag, startPoint x: 276, startPoint y: 119, endPoint x: 304, endPoint y: 120, distance: 27.8
click at [304, 120] on div "Read-only access to reports and analytics : View Reports Edit Reports & Segment…" at bounding box center [391, 134] width 236 height 52
click at [319, 100] on div "Super Admin Admin Editor Viewer" at bounding box center [391, 103] width 236 height 7
click at [304, 100] on div "Admin" at bounding box center [304, 103] width 0 height 7
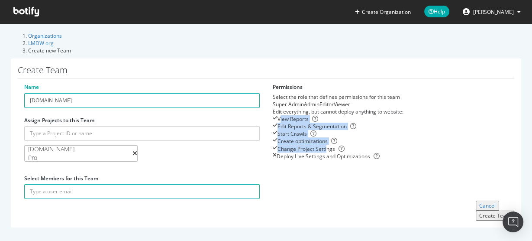
drag, startPoint x: 310, startPoint y: 165, endPoint x: 279, endPoint y: 126, distance: 49.9
click at [279, 126] on div "Edit everything, but cannot deploy anything to website : View Reports Edit Repo…" at bounding box center [391, 134] width 236 height 52
click at [320, 101] on div "Editor" at bounding box center [320, 103] width 0 height 7
click at [304, 145] on div "Create optimizations" at bounding box center [303, 140] width 50 height 7
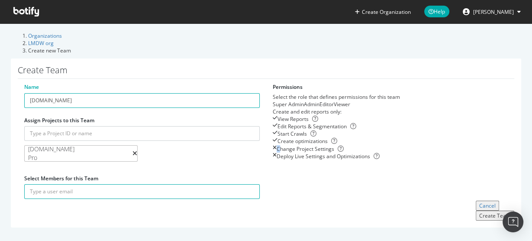
drag, startPoint x: 326, startPoint y: 158, endPoint x: 279, endPoint y: 169, distance: 47.9
click at [279, 160] on div "Create and edit reports only : View Reports Edit Reports & Segmentation Start C…" at bounding box center [391, 134] width 236 height 52
click at [279, 152] on div "Change Project Settings" at bounding box center [306, 148] width 58 height 7
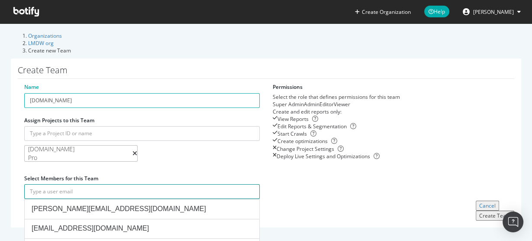
click at [122, 186] on input "text" at bounding box center [142, 191] width 236 height 15
paste input "[EMAIL_ADDRESS][DOMAIN_NAME]"
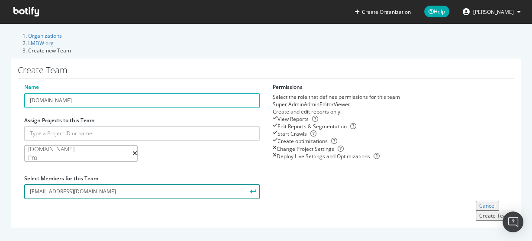
type input "[EMAIL_ADDRESS][DOMAIN_NAME]"
click at [245, 184] on button "submit" at bounding box center [252, 191] width 15 height 15
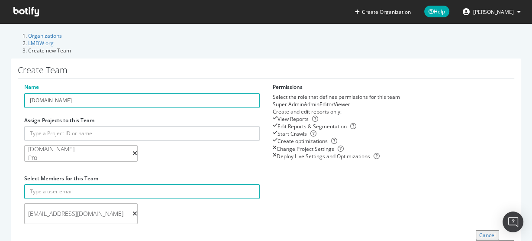
click at [304, 101] on div "Admin" at bounding box center [304, 103] width 0 height 7
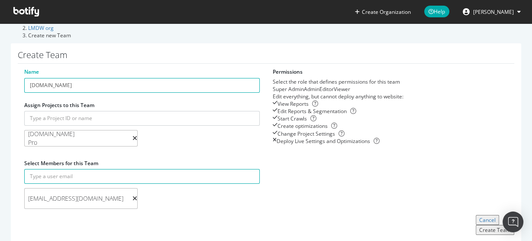
scroll to position [22, 0]
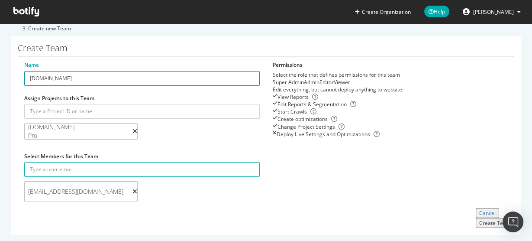
click at [34, 71] on input "[DOMAIN_NAME]" at bounding box center [142, 78] width 236 height 15
type input "[DOMAIN_NAME]"
click at [480, 219] on div "Create Team" at bounding box center [496, 222] width 32 height 7
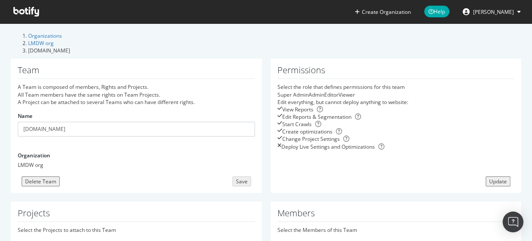
click at [20, 10] on icon at bounding box center [26, 12] width 26 height 10
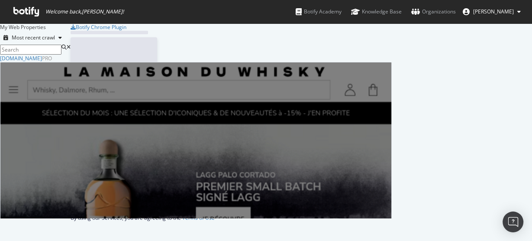
scroll to position [236, 522]
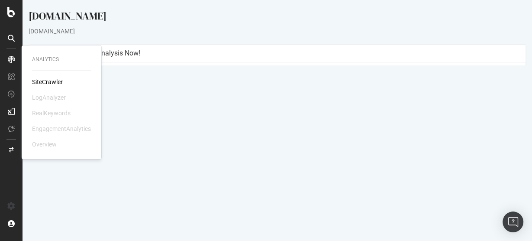
click at [52, 84] on div "SiteCrawler" at bounding box center [47, 82] width 31 height 9
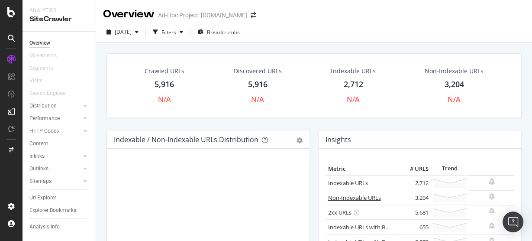
scroll to position [55, 0]
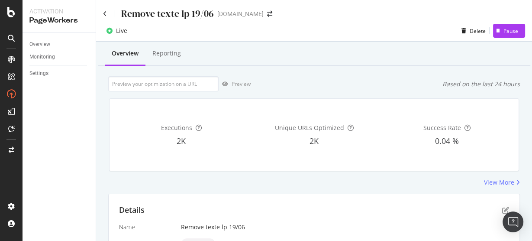
click at [108, 12] on div "Remove texte lp 19/06" at bounding box center [158, 13] width 111 height 13
click at [104, 14] on icon at bounding box center [105, 14] width 4 height 6
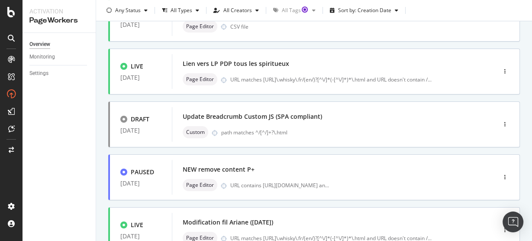
scroll to position [207, 0]
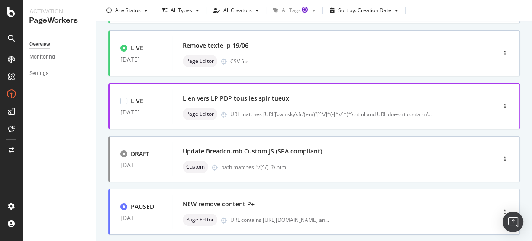
click at [257, 98] on div "Lien vers LP PDP tous les spiritueux" at bounding box center [236, 98] width 107 height 9
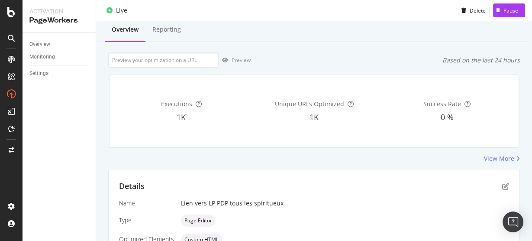
scroll to position [35, 0]
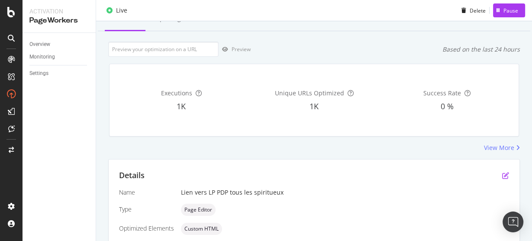
click at [502, 173] on icon "pen-to-square" at bounding box center [505, 175] width 7 height 7
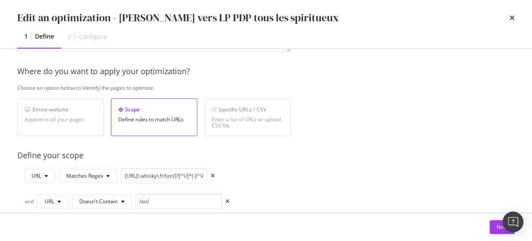
scroll to position [173, 0]
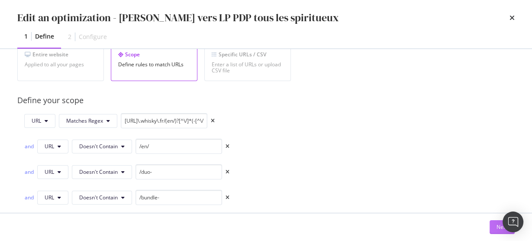
click at [492, 228] on button "Next" at bounding box center [502, 227] width 25 height 14
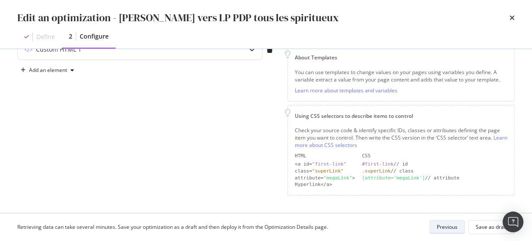
scroll to position [116, 0]
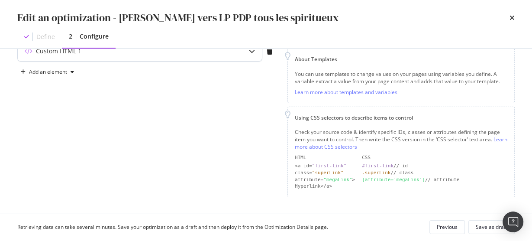
click at [162, 60] on div "Custom HTML 1" at bounding box center [140, 51] width 244 height 20
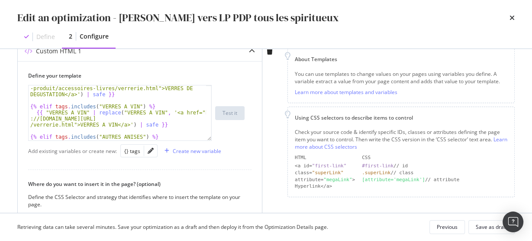
scroll to position [162, 0]
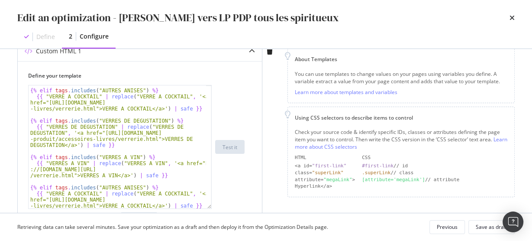
drag, startPoint x: 210, startPoint y: 137, endPoint x: 219, endPoint y: 207, distance: 70.0
click at [219, 207] on div "{% elif tags . includes ( "AUTRES ANISES" ) %} {{ "VERRE A COCKTAIL" | replace …" at bounding box center [136, 147] width 217 height 124
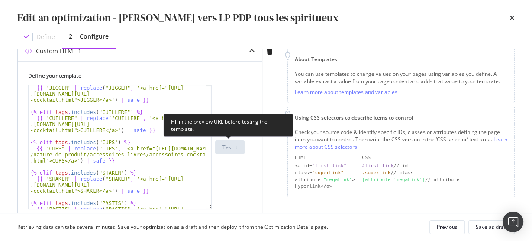
scroll to position [185, 0]
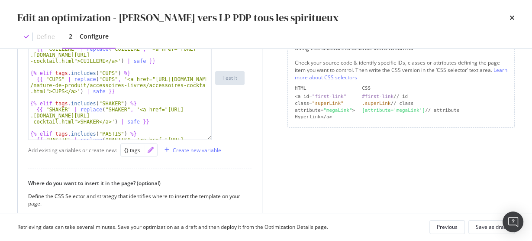
click at [149, 152] on icon "pencil" at bounding box center [151, 150] width 6 height 6
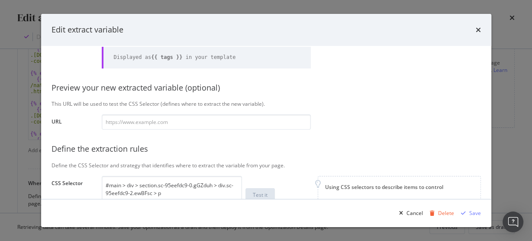
scroll to position [104, 0]
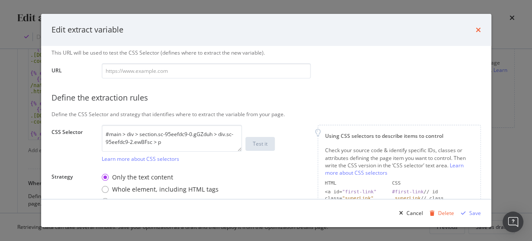
click at [476, 28] on icon "times" at bounding box center [478, 29] width 5 height 7
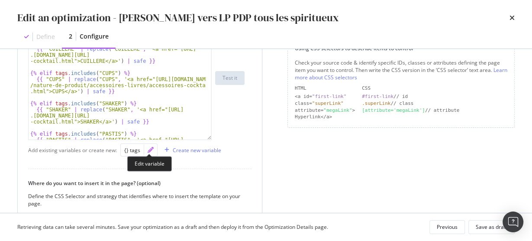
click at [149, 147] on icon "pencil" at bounding box center [151, 150] width 6 height 6
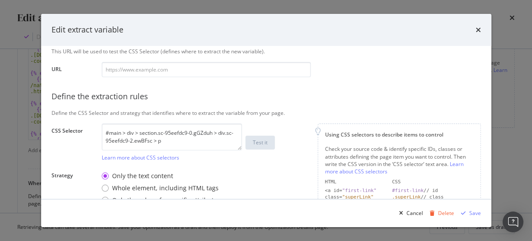
scroll to position [139, 0]
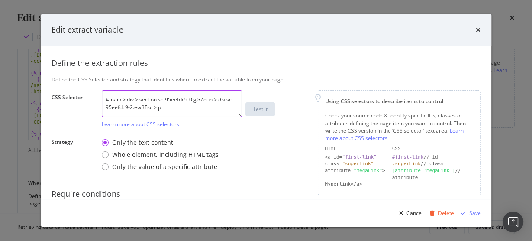
click at [160, 104] on textarea "#main > div > section.sc-95eefdc9-0.gGZduh > div.sc-95eefdc9-2.ewBFsc > p" at bounding box center [172, 103] width 140 height 27
paste textarea "316f78bf-0.dSKUBo > div.sc-316f78bf-2.eiNaIp > p > span:nth-child(2)"
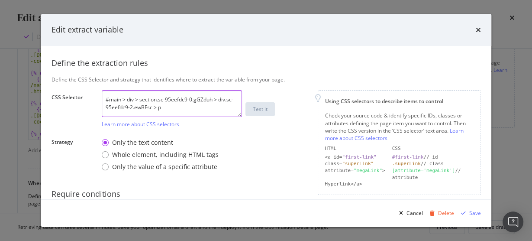
paste textarea "316f78bf-0.dSKUBo > div.sc-316f78bf-2.eiNaIp > p > span:nth-child(2)"
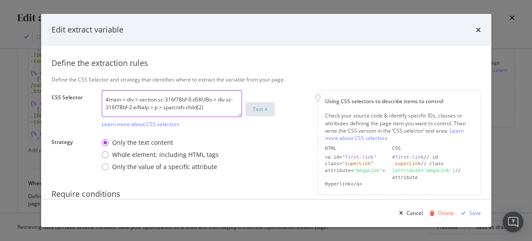
drag, startPoint x: 164, startPoint y: 107, endPoint x: 224, endPoint y: 104, distance: 59.9
click at [223, 104] on textarea "#main > div > section.sc-316f78bf-0.dSKUBo > div.sc-316f78bf-2.eiNaIp > p > spa…" at bounding box center [172, 103] width 140 height 27
type textarea "#main > div > section.sc-316f78bf-0.dSKUBo > div.sc-316f78bf-2.eiNaIp > p"
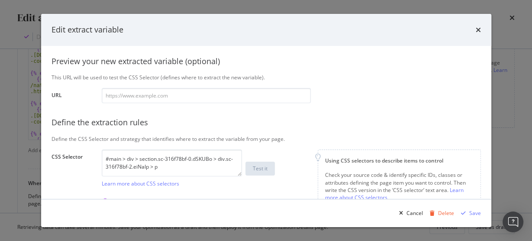
scroll to position [35, 0]
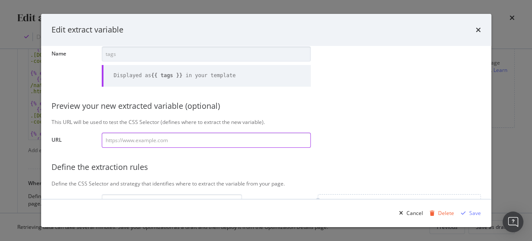
drag, startPoint x: 198, startPoint y: 141, endPoint x: 204, endPoint y: 139, distance: 7.0
click at [198, 141] on input "modal" at bounding box center [206, 140] width 209 height 15
paste input "https://www.whisky.fr/kamiki-intense-dark-wood-extra-aged.html"
type input "https://www.whisky.fr/kamiki-intense-dark-wood-extra-aged.html"
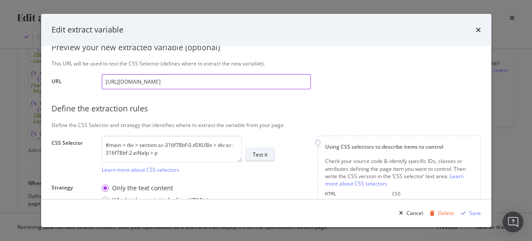
scroll to position [139, 0]
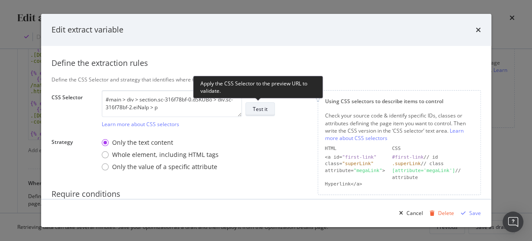
type input "https://www.whisky.fr/kamiki-intense-dark-wood-extra-aged.html"
click at [265, 112] on div "Test it" at bounding box center [260, 109] width 15 height 12
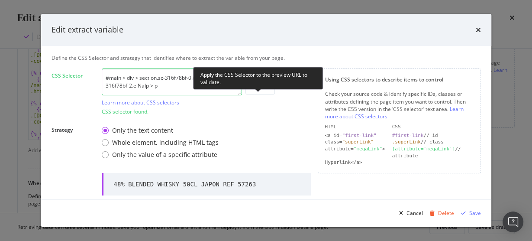
scroll to position [208, 0]
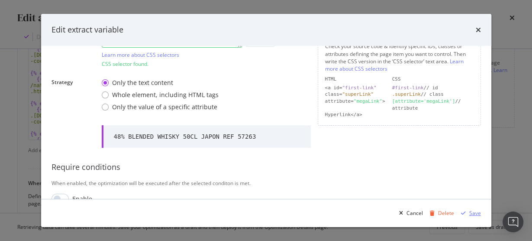
click at [472, 213] on div "Save" at bounding box center [476, 212] width 12 height 7
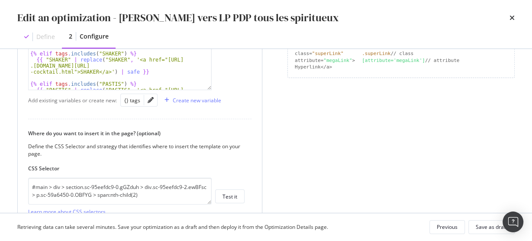
scroll to position [289, 0]
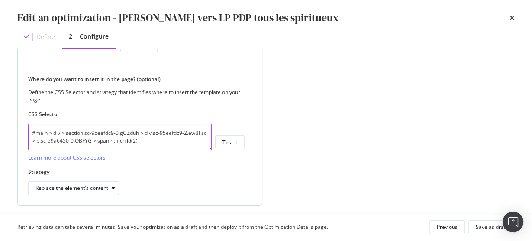
click at [147, 137] on textarea "#main > div > section.sc-95eefdc9-0.gGZduh > div.sc-95eefdc9-2.ewBFsc > p.sc-59…" at bounding box center [120, 136] width 184 height 27
paste textarea "316f78bf-0.dSKUBo > div.sc-316f78bf-2.eiNaIp > p"
click at [136, 132] on textarea "#main > div > section.sc-316f78bf-0.dSKUBo > div.sc-316f78bf-2.eiNaIp > p > spa…" at bounding box center [120, 136] width 184 height 27
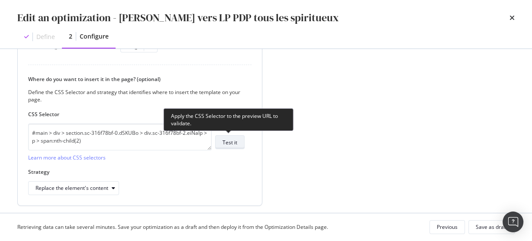
click at [229, 141] on div "Test it" at bounding box center [230, 142] width 15 height 7
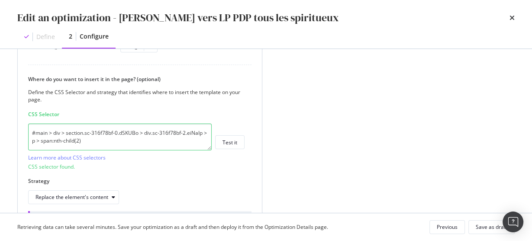
click at [143, 132] on textarea "#main > div > section.sc-316f78bf-0.dSKUBo > div.sc-316f78bf-2.eiNaIp > p > spa…" at bounding box center [120, 136] width 184 height 27
paste textarea "> div > p > span[data-lmdw-el="family"]"
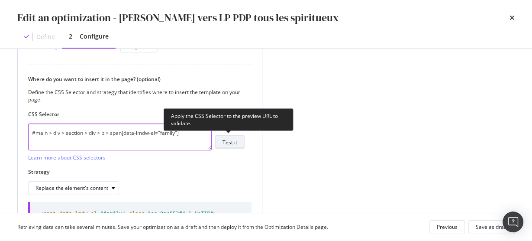
type textarea "#main > div > section > div > p > span[data-lmdw-el="family"]"
click at [234, 143] on div "Test it" at bounding box center [230, 142] width 15 height 7
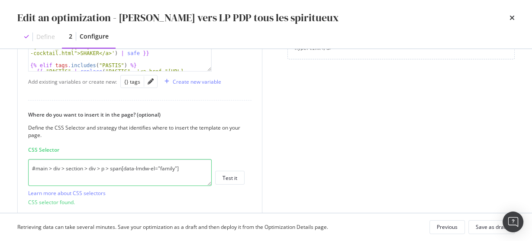
scroll to position [220, 0]
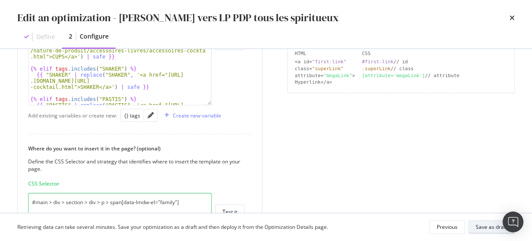
click at [490, 229] on div "Save as draft" at bounding box center [492, 226] width 32 height 7
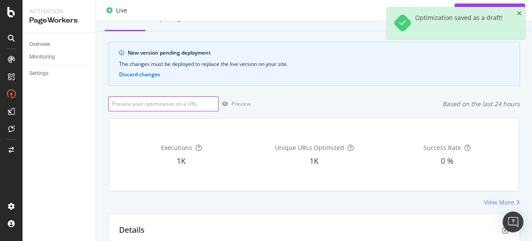
click at [167, 100] on input "url" at bounding box center [163, 103] width 110 height 15
paste input "#main > div > section > div > p > span[data-lmdw-el="family"]"
type input "#main > div > section > div > p > span[data-lmdw-el="family"]"
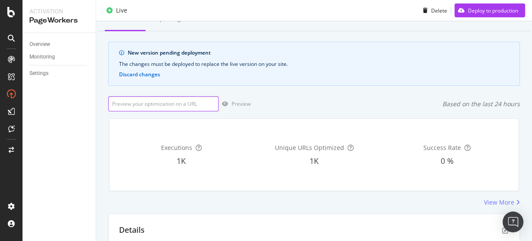
drag, startPoint x: 189, startPoint y: 101, endPoint x: 210, endPoint y: 104, distance: 21.0
click at [189, 101] on input "url" at bounding box center [163, 103] width 110 height 15
paste input "https://www.whisky.fr/kamiki-intense-dark-wood-extra-aged.html"
type input "https://www.whisky.fr/kamiki-intense-dark-wood-extra-aged.html"
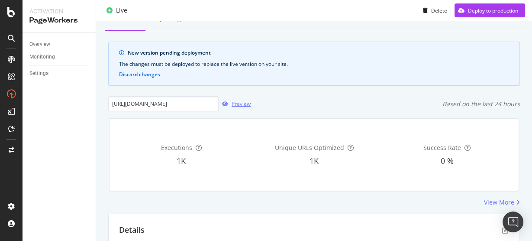
click at [234, 107] on div "Preview" at bounding box center [235, 103] width 32 height 13
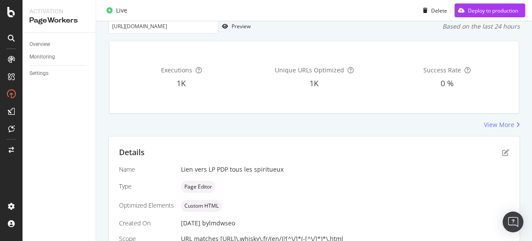
scroll to position [231, 0]
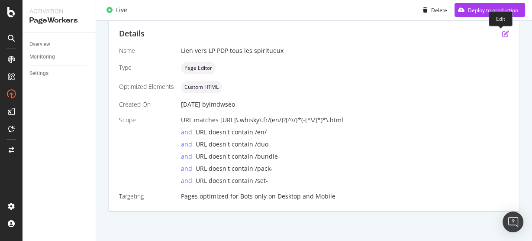
click at [504, 35] on icon "pen-to-square" at bounding box center [505, 33] width 7 height 7
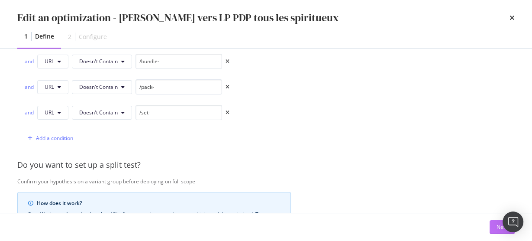
click at [494, 225] on button "Next" at bounding box center [502, 227] width 25 height 14
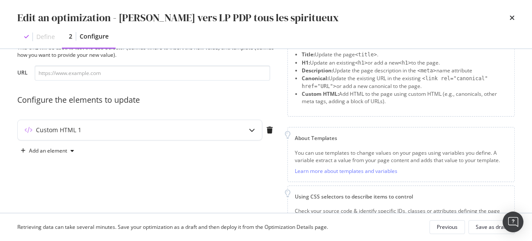
scroll to position [0, 0]
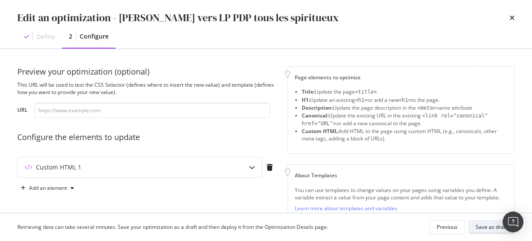
click at [489, 227] on div "Save as draft" at bounding box center [492, 226] width 32 height 7
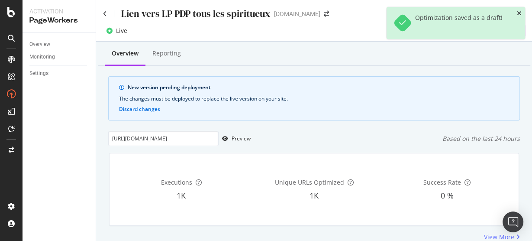
click at [521, 14] on icon "close toast" at bounding box center [519, 13] width 5 height 6
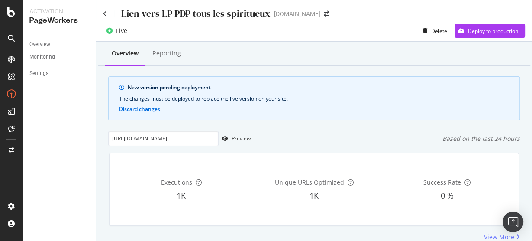
click at [478, 40] on div "Live Delete Deploy to production" at bounding box center [314, 32] width 436 height 17
click at [469, 34] on div "Deploy to production" at bounding box center [493, 30] width 50 height 7
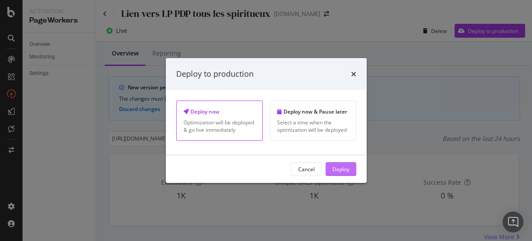
click at [340, 167] on div "Deploy" at bounding box center [341, 168] width 17 height 7
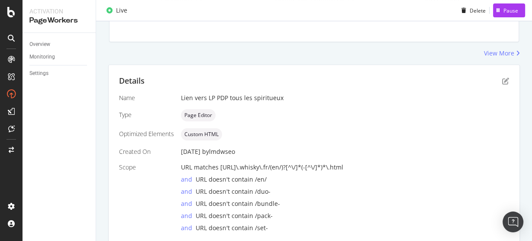
scroll to position [139, 0]
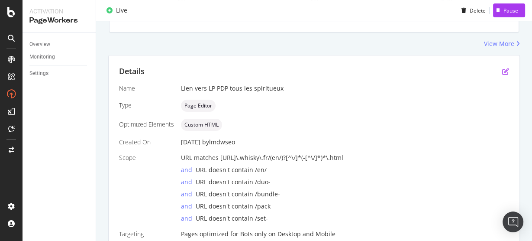
click at [502, 72] on icon "pen-to-square" at bounding box center [505, 71] width 7 height 7
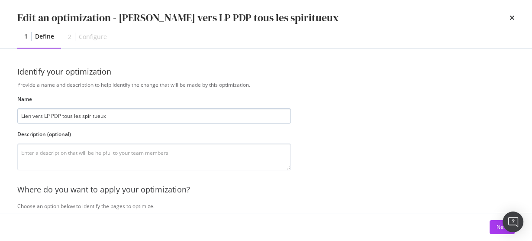
click at [116, 116] on input "Lien vers LP PDP tous les spiritueux" at bounding box center [154, 115] width 274 height 15
type input "Lien vers LP PDP tous les spiritueux (màj 05/09/2025)"
click at [494, 233] on button "Next" at bounding box center [502, 227] width 25 height 14
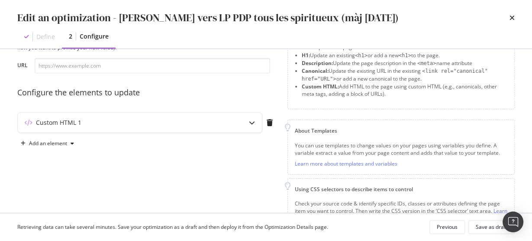
scroll to position [0, 0]
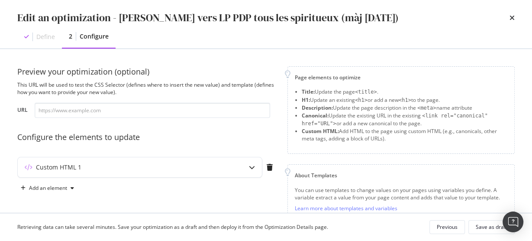
drag, startPoint x: 485, startPoint y: 230, endPoint x: 499, endPoint y: 89, distance: 141.5
click at [469, 150] on div "Edit an optimization - Lien vers LP PDP tous les spiritueux (màj 05/09/2025) De…" at bounding box center [266, 120] width 532 height 241
click at [511, 16] on icon "times" at bounding box center [512, 17] width 5 height 7
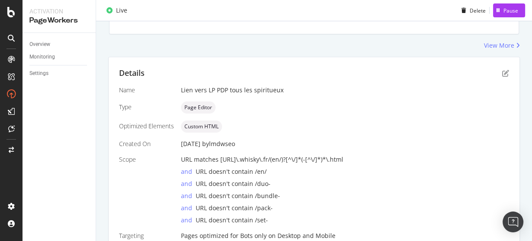
scroll to position [139, 0]
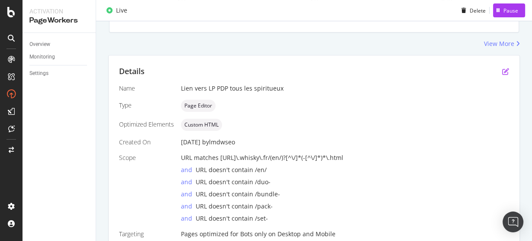
click at [502, 69] on icon "pen-to-square" at bounding box center [505, 71] width 7 height 7
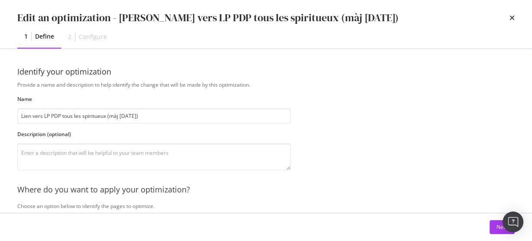
type input "Lien vers LP PDP tous les spiritueux (màj 05/09/2025)"
click at [489, 231] on div "Next" at bounding box center [266, 227] width 498 height 14
click at [491, 231] on button "Next" at bounding box center [502, 227] width 25 height 14
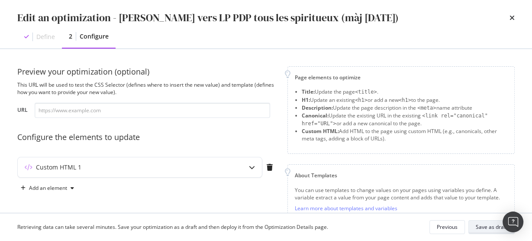
click at [487, 227] on div "Save as draft" at bounding box center [492, 226] width 32 height 7
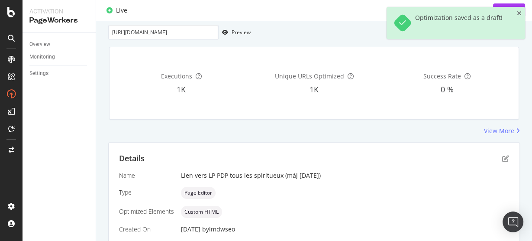
scroll to position [0, 0]
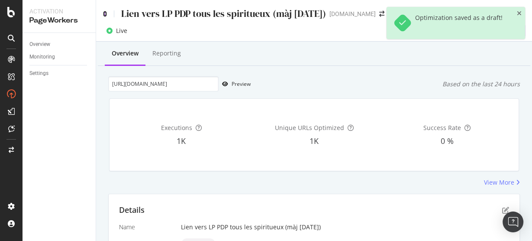
click at [106, 16] on icon at bounding box center [105, 14] width 4 height 6
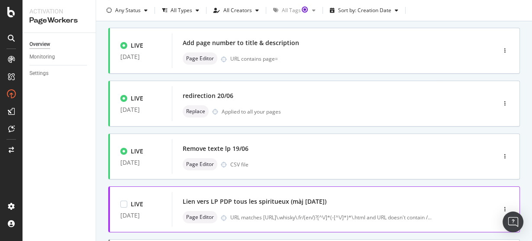
scroll to position [104, 0]
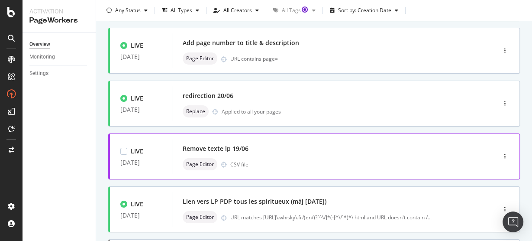
click at [239, 146] on div "Remove texte lp 19/06" at bounding box center [216, 148] width 66 height 9
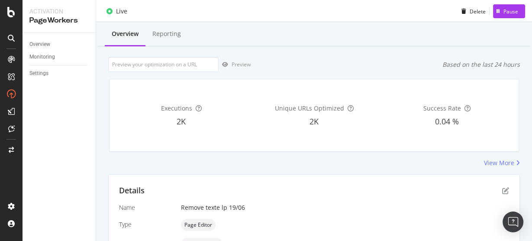
scroll to position [3, 0]
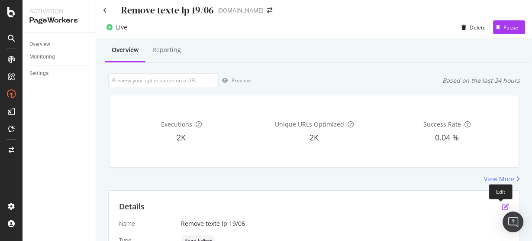
click at [502, 204] on icon "pen-to-square" at bounding box center [505, 206] width 7 height 7
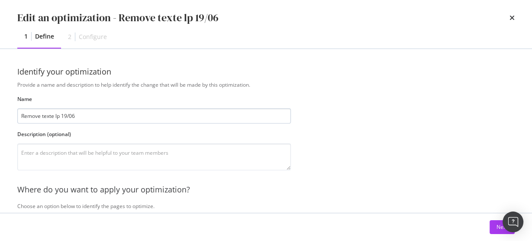
drag, startPoint x: 62, startPoint y: 114, endPoint x: 104, endPoint y: 117, distance: 42.1
click at [104, 117] on input "Remove texte lp 19/06" at bounding box center [154, 115] width 274 height 15
type input "Remove texte lp (màj 05/09/2025)"
click at [497, 229] on div "Next" at bounding box center [502, 226] width 11 height 7
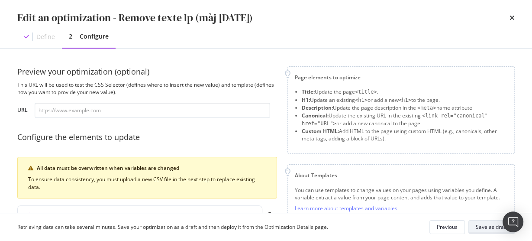
click at [477, 225] on div "Save as draft" at bounding box center [492, 226] width 32 height 7
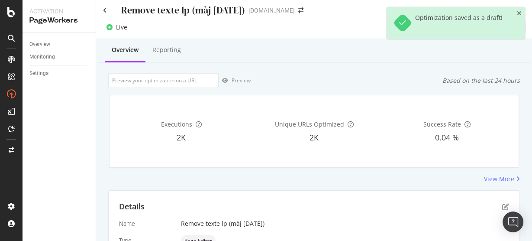
click at [99, 5] on div "Remove texte lp (màj 05/09/2025) LMDW-whisky.fr" at bounding box center [314, 7] width 436 height 20
click at [106, 10] on icon at bounding box center [105, 10] width 4 height 6
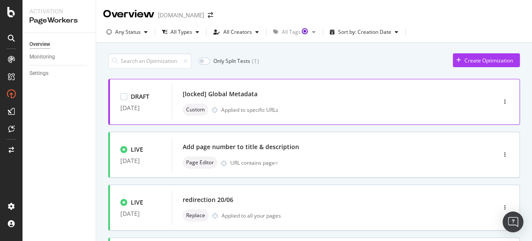
click at [235, 91] on div "[locked] Global Metadata" at bounding box center [220, 94] width 75 height 9
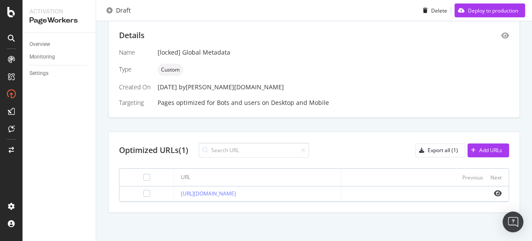
scroll to position [105, 0]
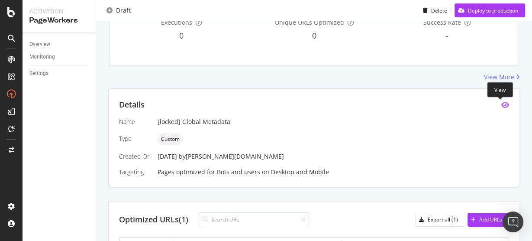
click at [502, 106] on icon "eye" at bounding box center [506, 104] width 8 height 7
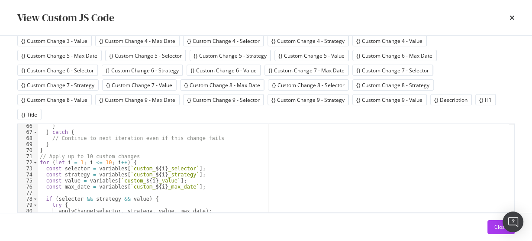
scroll to position [433, 0]
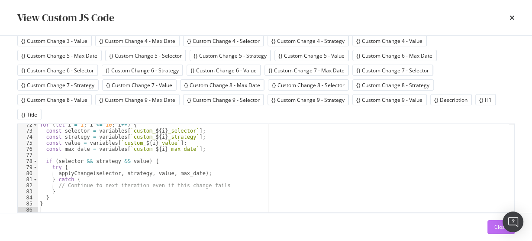
click at [490, 228] on button "Close" at bounding box center [501, 227] width 27 height 14
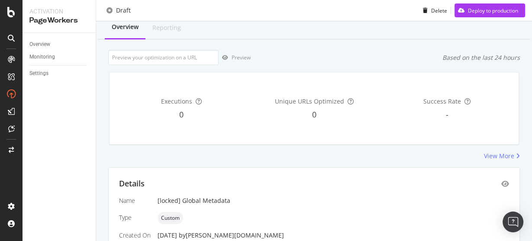
scroll to position [36, 0]
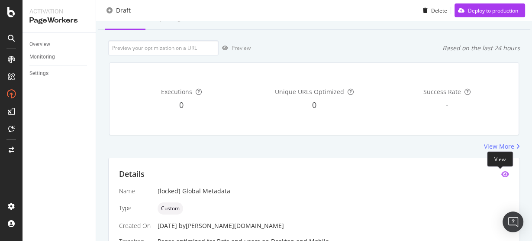
click at [502, 172] on icon "eye" at bounding box center [506, 174] width 8 height 7
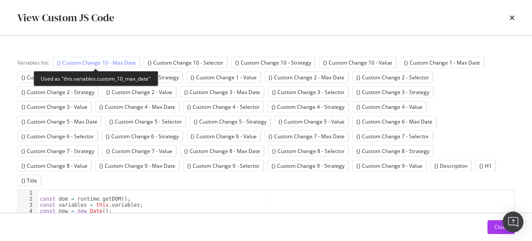
click at [108, 61] on div "{} Custom Change 10 - Max Date" at bounding box center [96, 62] width 79 height 7
click at [108, 63] on div "{} Custom Change 10 - Max Date" at bounding box center [96, 62] width 79 height 7
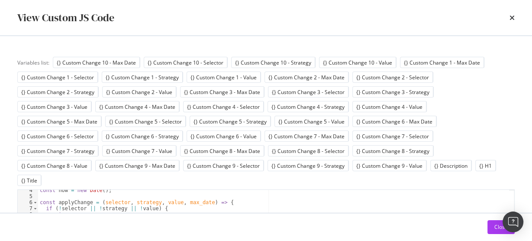
scroll to position [42, 0]
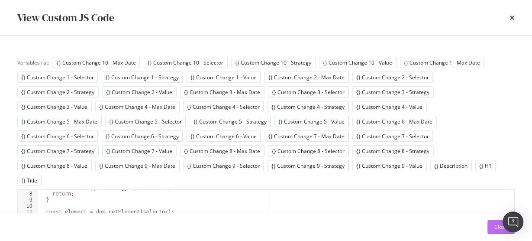
click at [493, 227] on button "Close" at bounding box center [501, 227] width 27 height 14
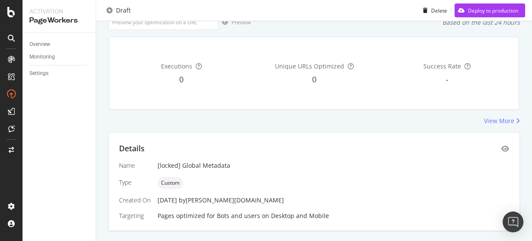
scroll to position [105, 0]
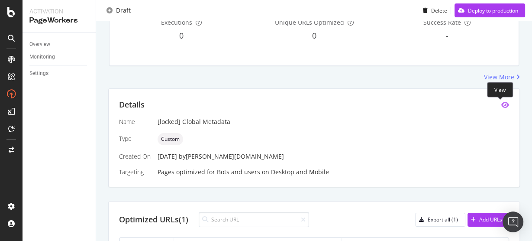
click at [502, 105] on icon "eye" at bounding box center [506, 104] width 8 height 7
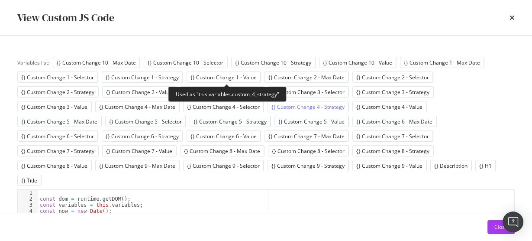
scroll to position [66, 0]
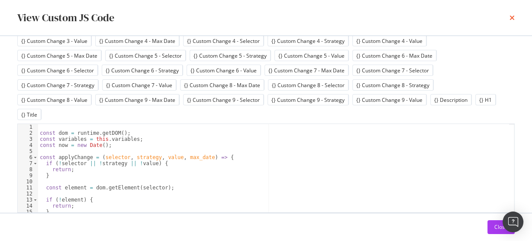
click at [513, 18] on icon "times" at bounding box center [512, 17] width 5 height 7
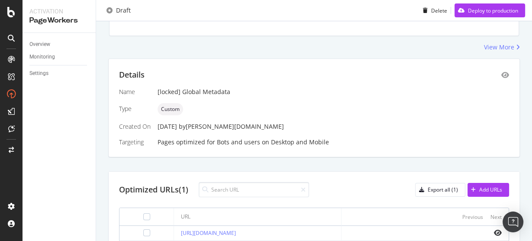
scroll to position [175, 0]
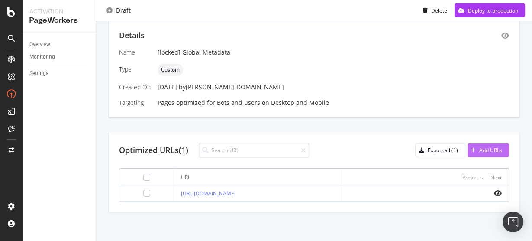
click at [480, 151] on div "Add URLs" at bounding box center [491, 149] width 23 height 7
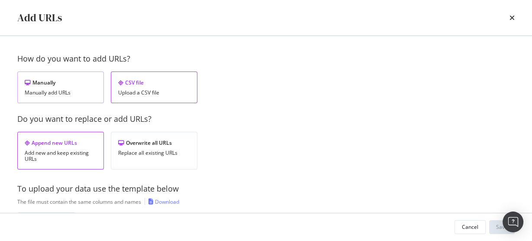
click at [88, 91] on div "Manually add URLs" at bounding box center [61, 93] width 72 height 6
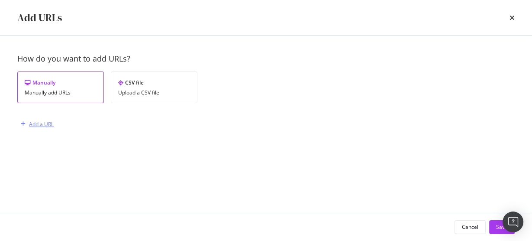
click at [51, 123] on div "Add a URL" at bounding box center [41, 123] width 25 height 7
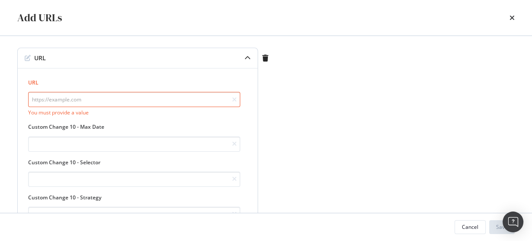
scroll to position [0, 0]
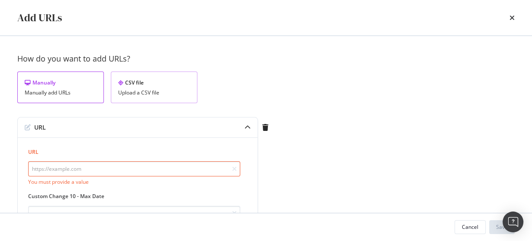
click at [131, 83] on div "CSV file" at bounding box center [154, 82] width 72 height 7
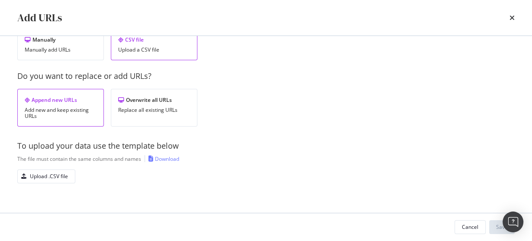
scroll to position [44, 0]
click at [129, 100] on div "Overwrite all URLs" at bounding box center [154, 98] width 72 height 7
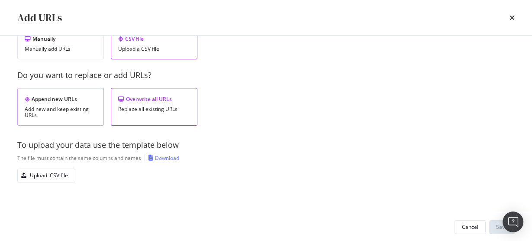
click at [66, 106] on div "Add new and keep existing URLs" at bounding box center [61, 112] width 72 height 12
